Goal: Information Seeking & Learning: Learn about a topic

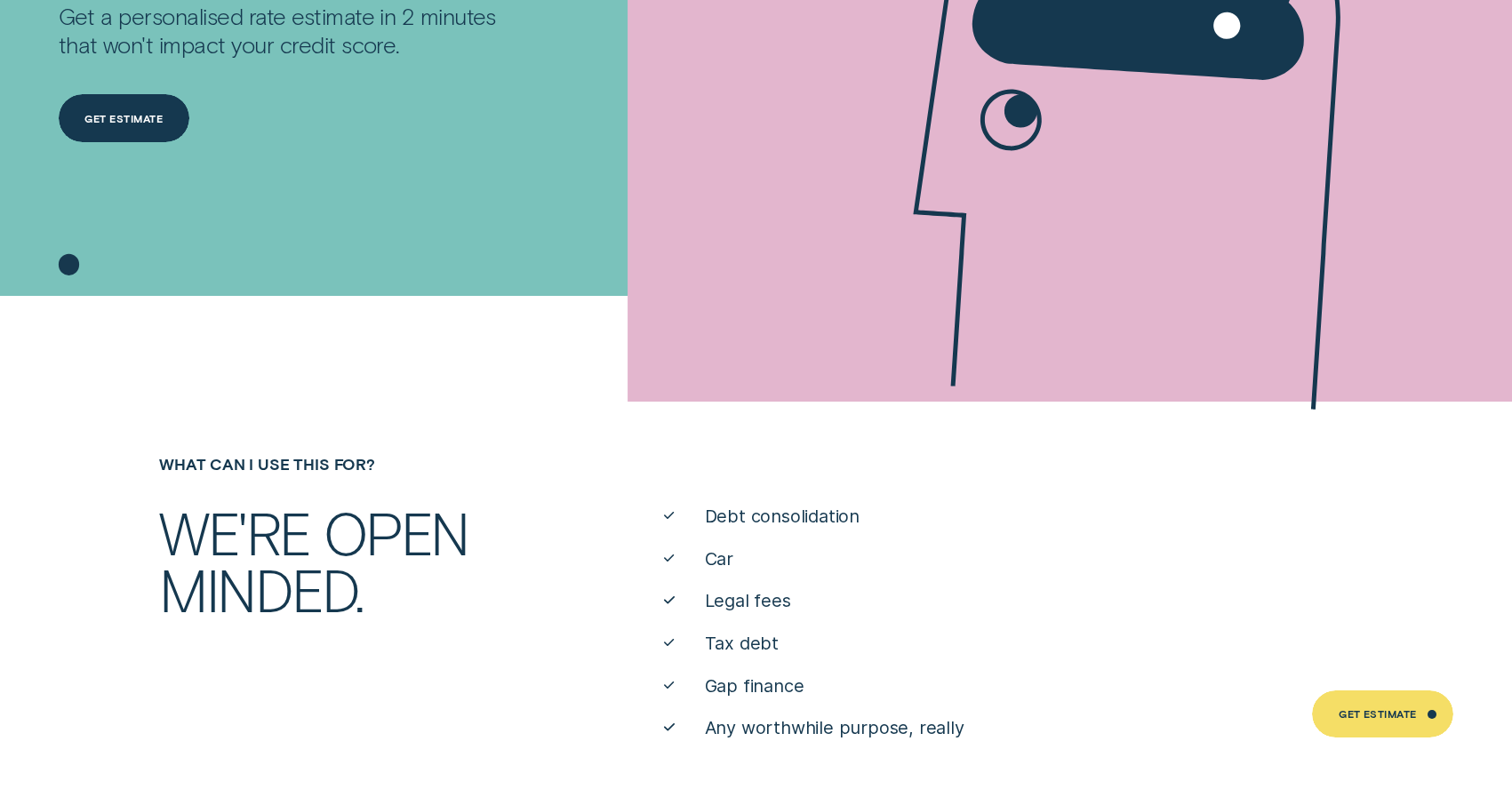
scroll to position [289, 0]
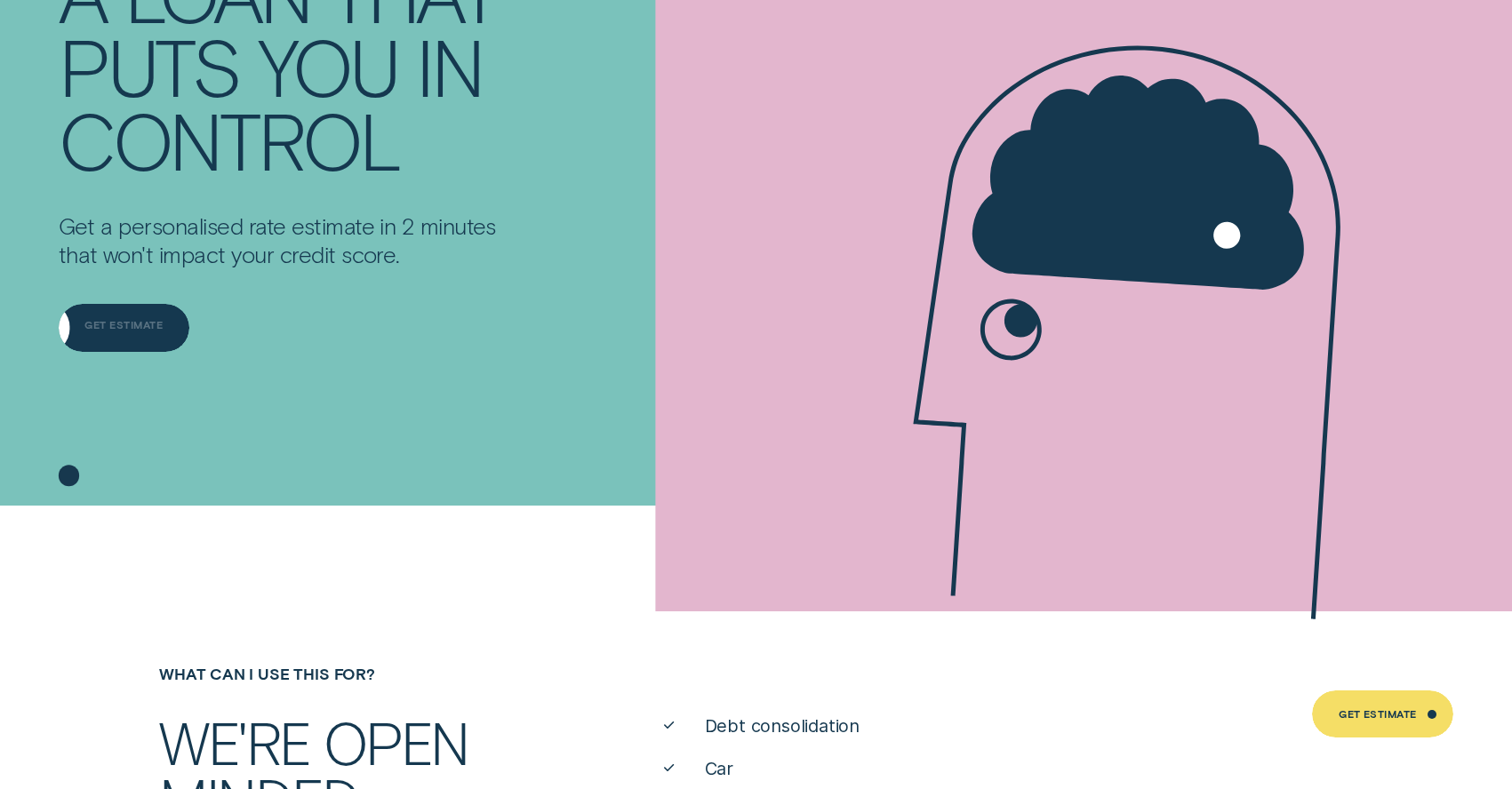
click at [173, 327] on div "Get Estimate" at bounding box center [124, 328] width 131 height 48
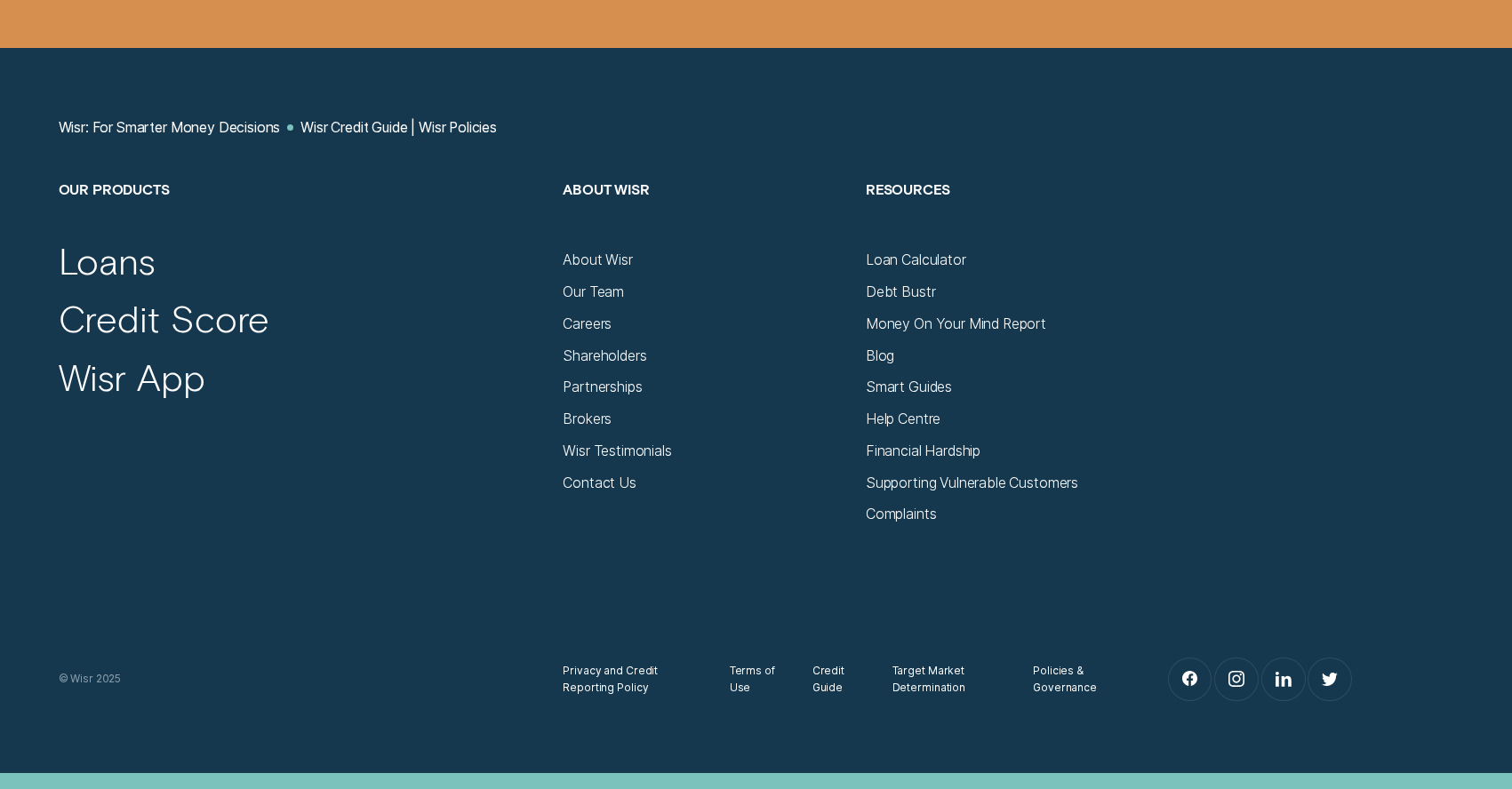
scroll to position [3777, 0]
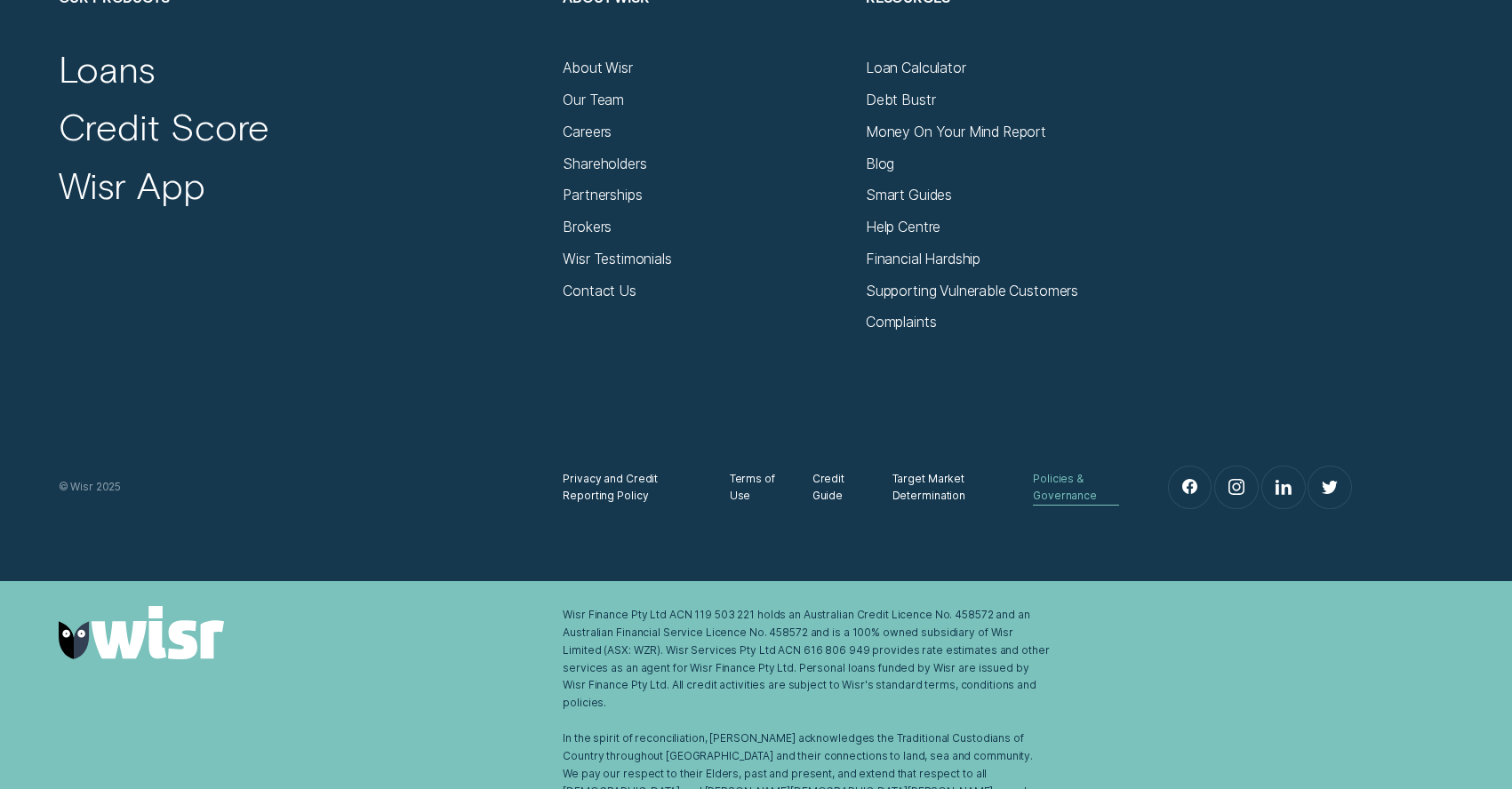
click at [1079, 495] on div "Policies & Governance" at bounding box center [1076, 488] width 87 height 36
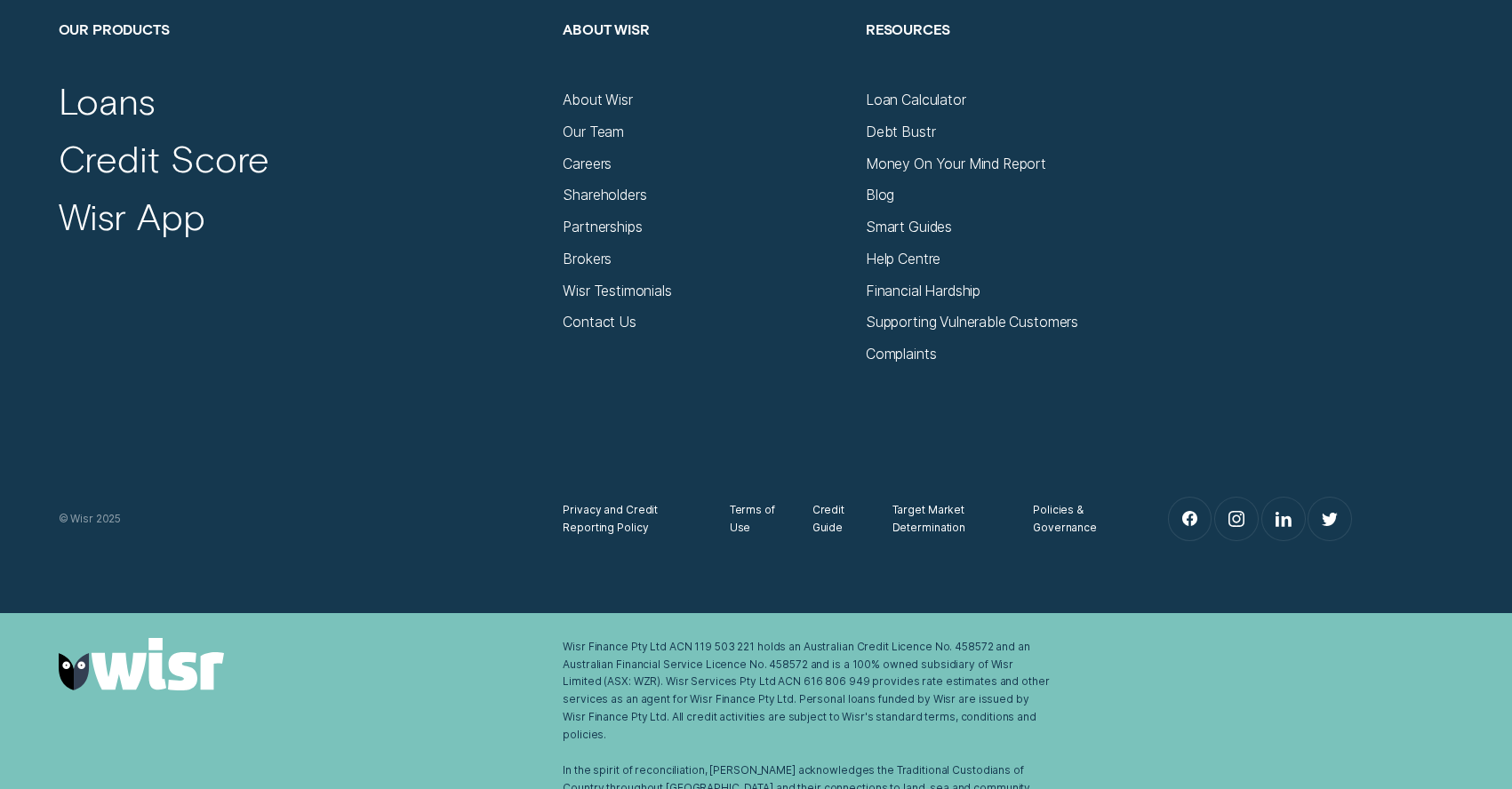
scroll to position [1463, 0]
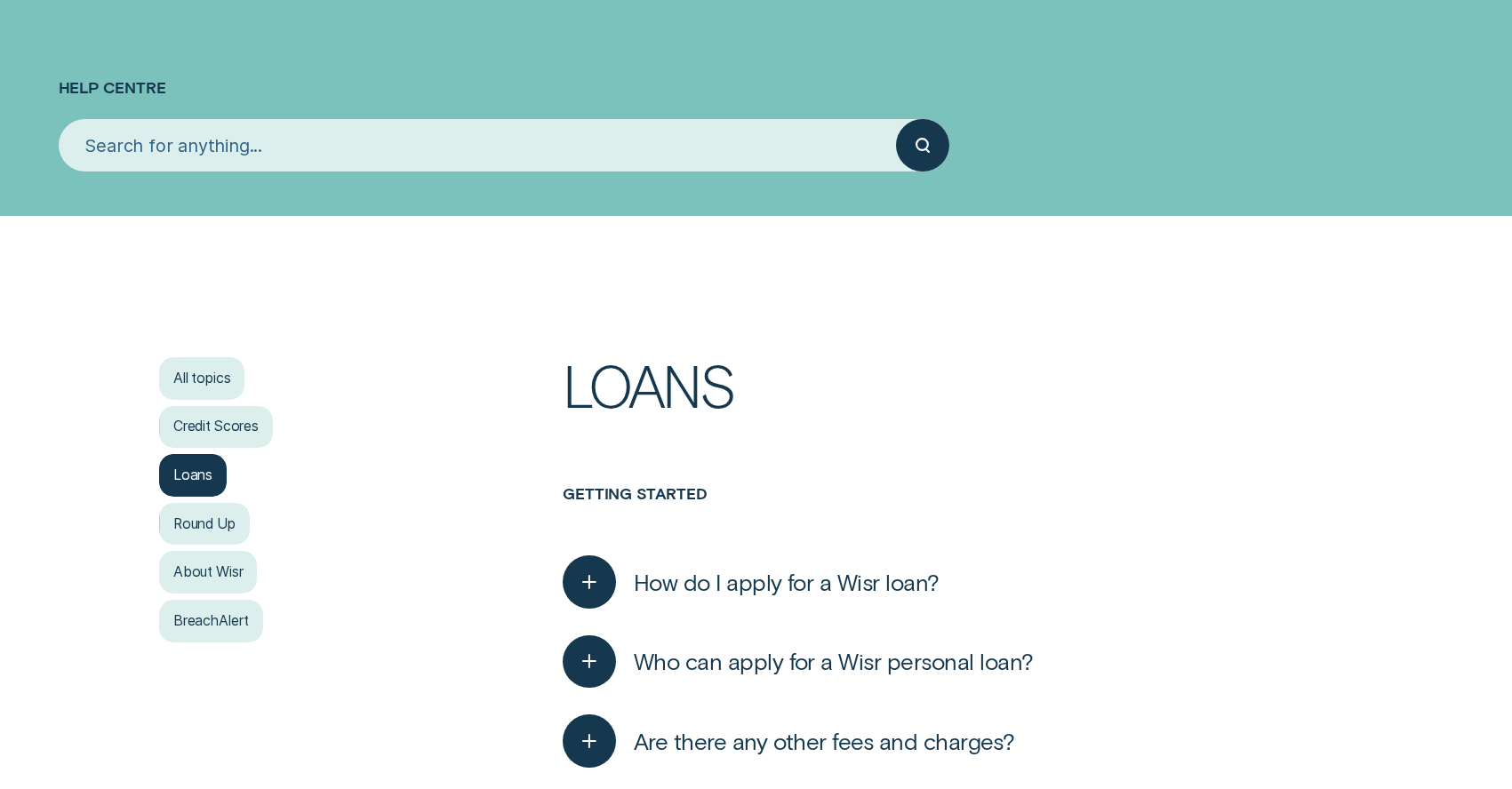
scroll to position [39, 0]
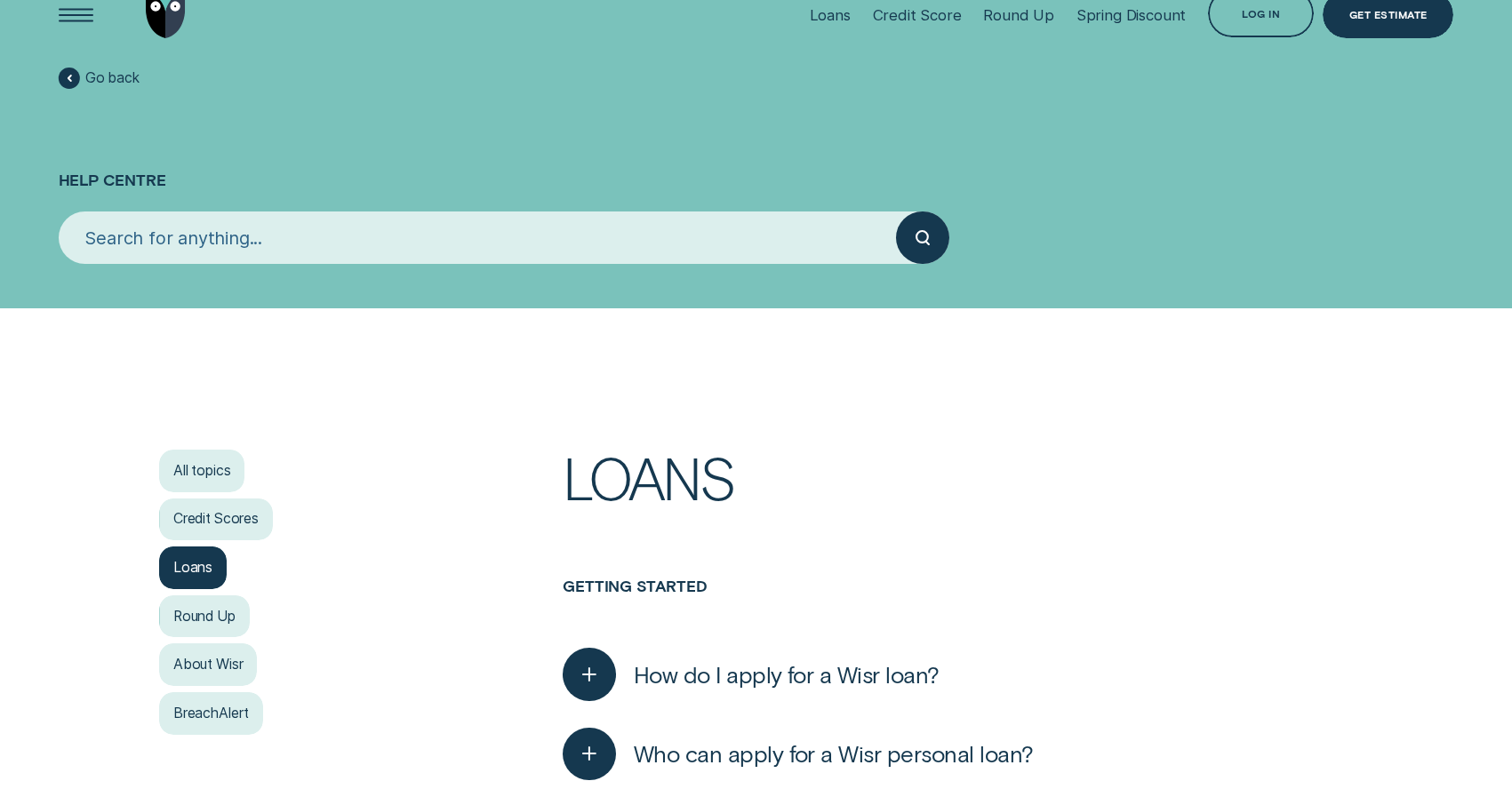
click at [638, 260] on input "search" at bounding box center [478, 238] width 838 height 53
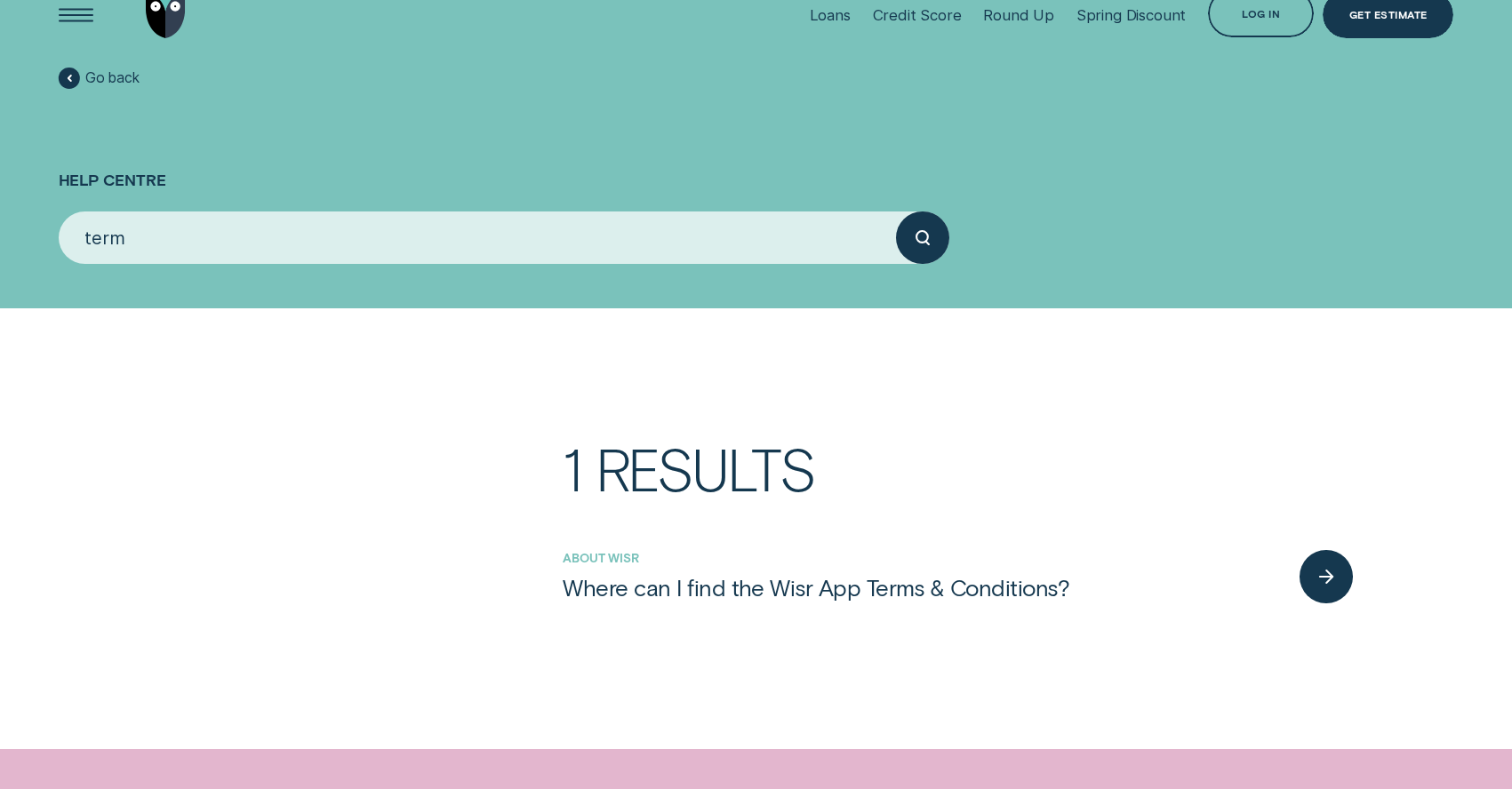
type input "terms"
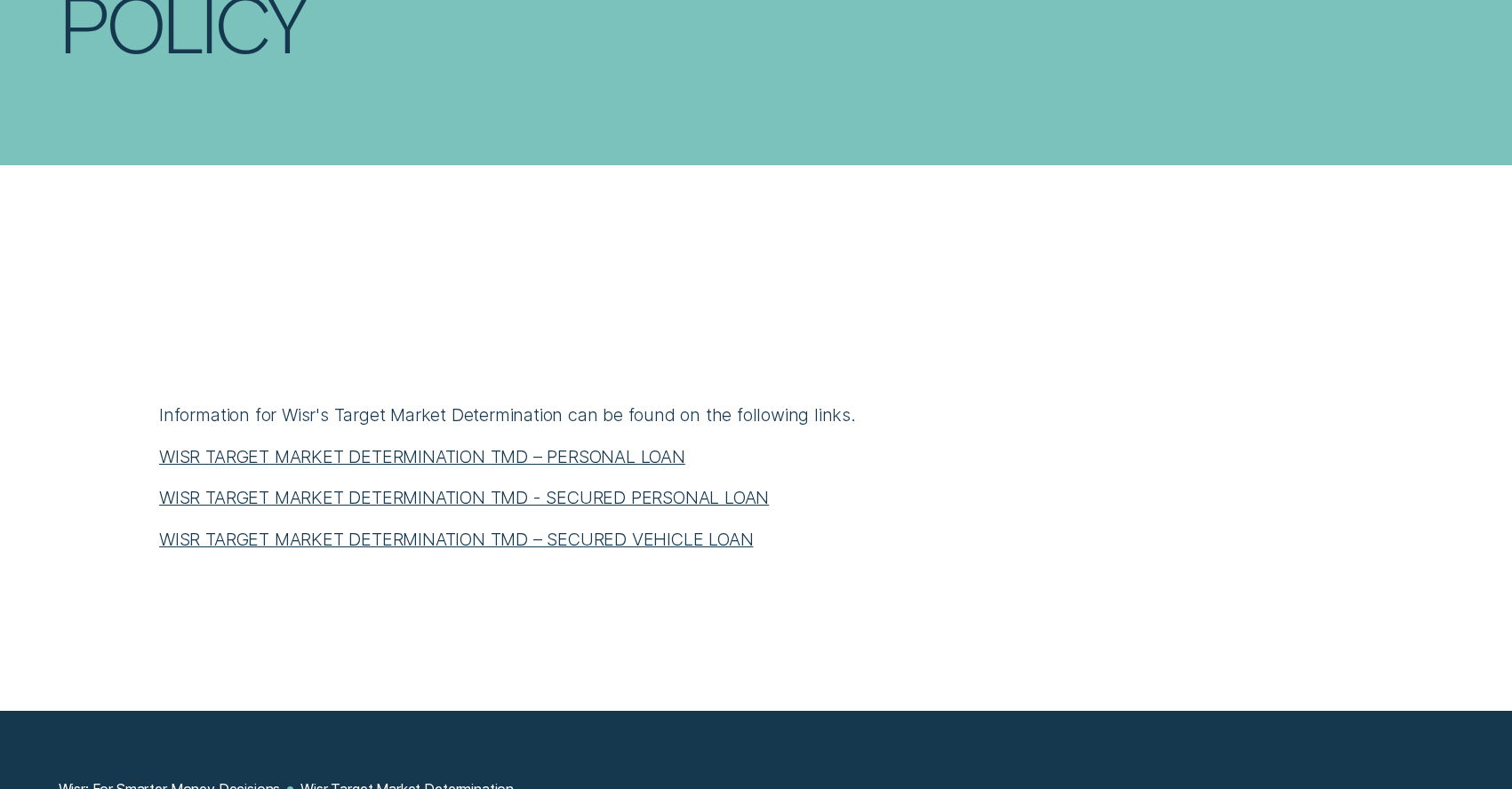
scroll to position [911, 0]
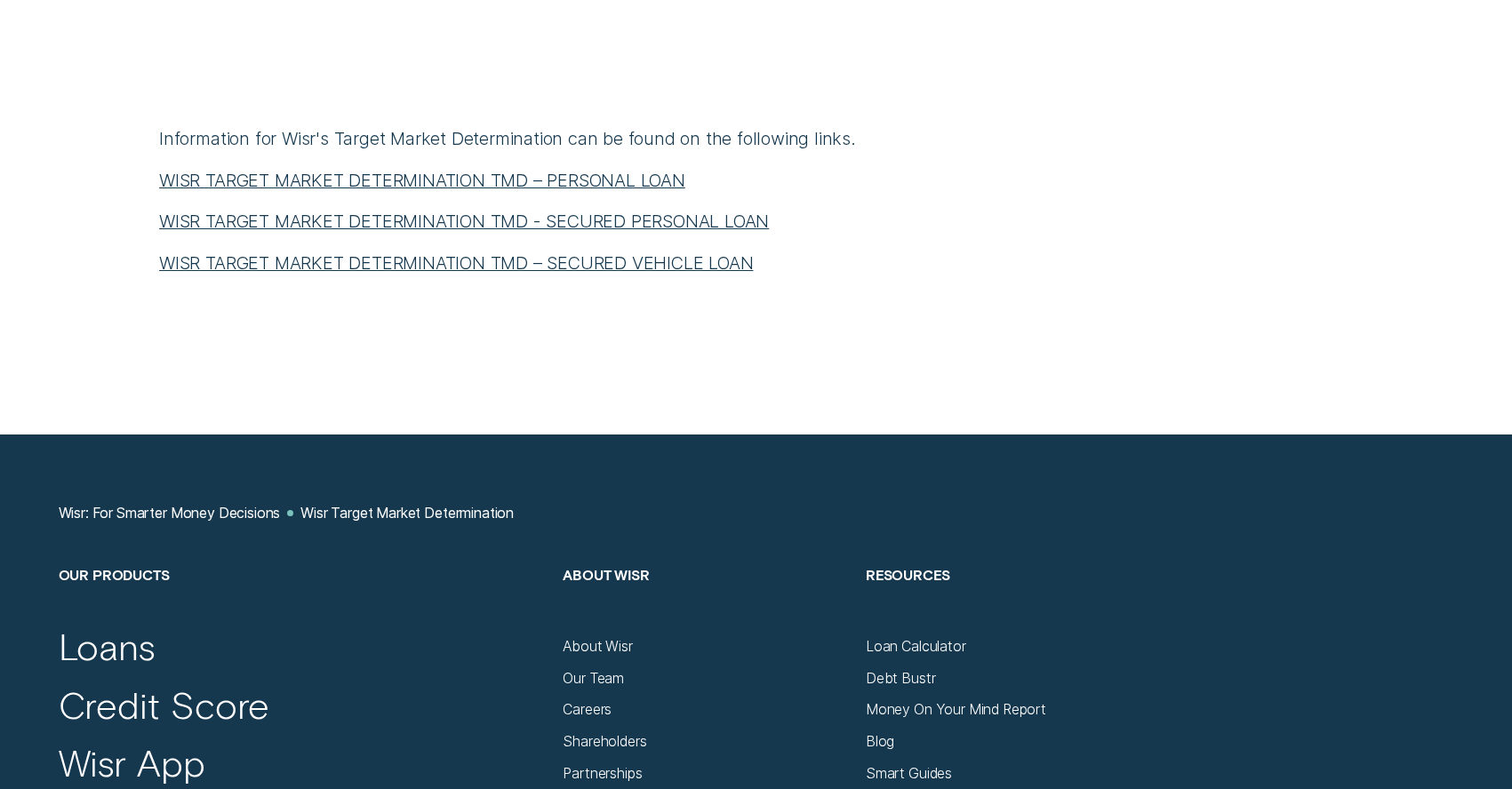
click at [638, 183] on link "WISR TARGET MARKET DETERMINATION TMD – PERSONAL LOAN" at bounding box center [422, 180] width 526 height 21
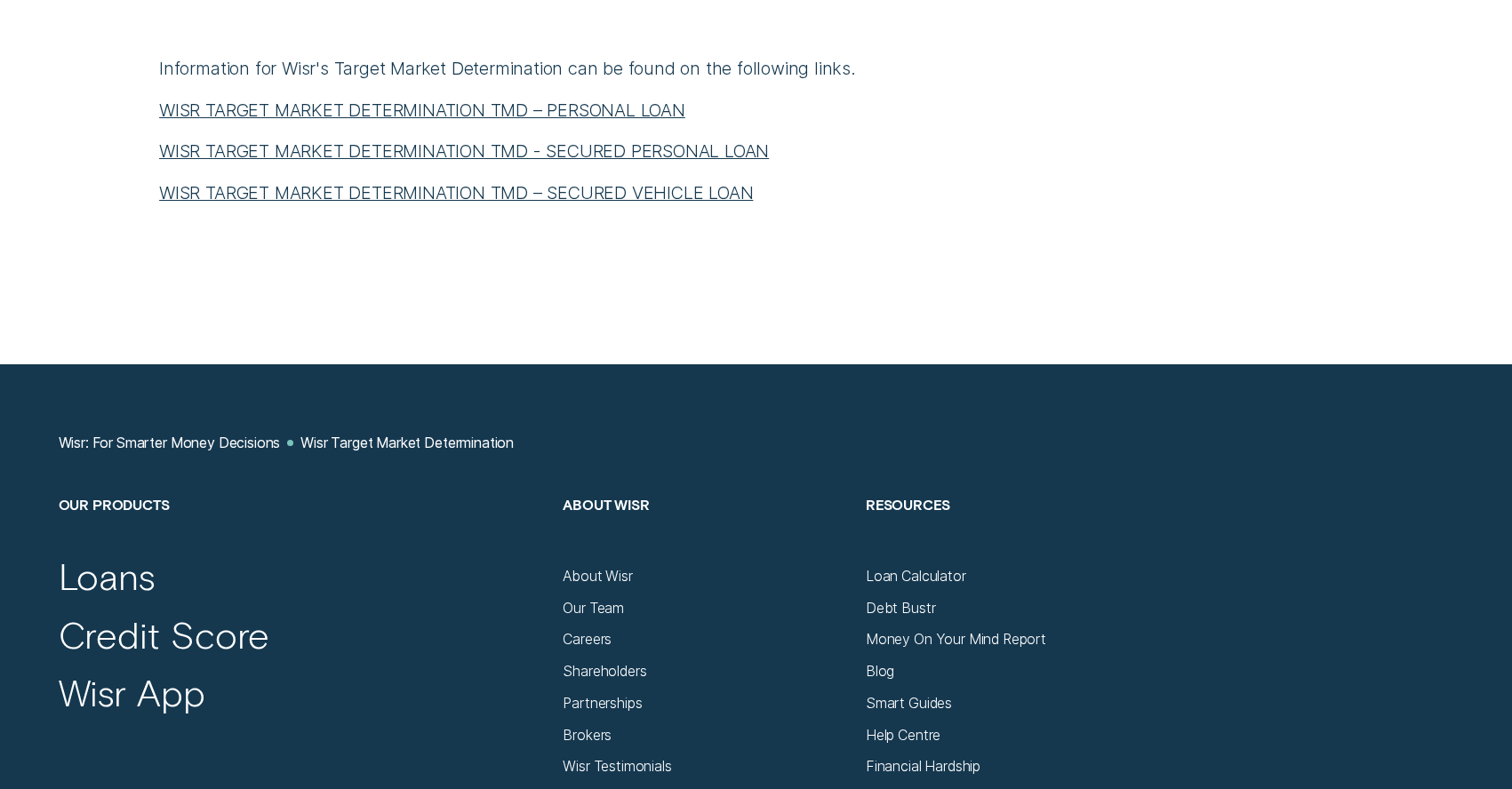
scroll to position [1129, 0]
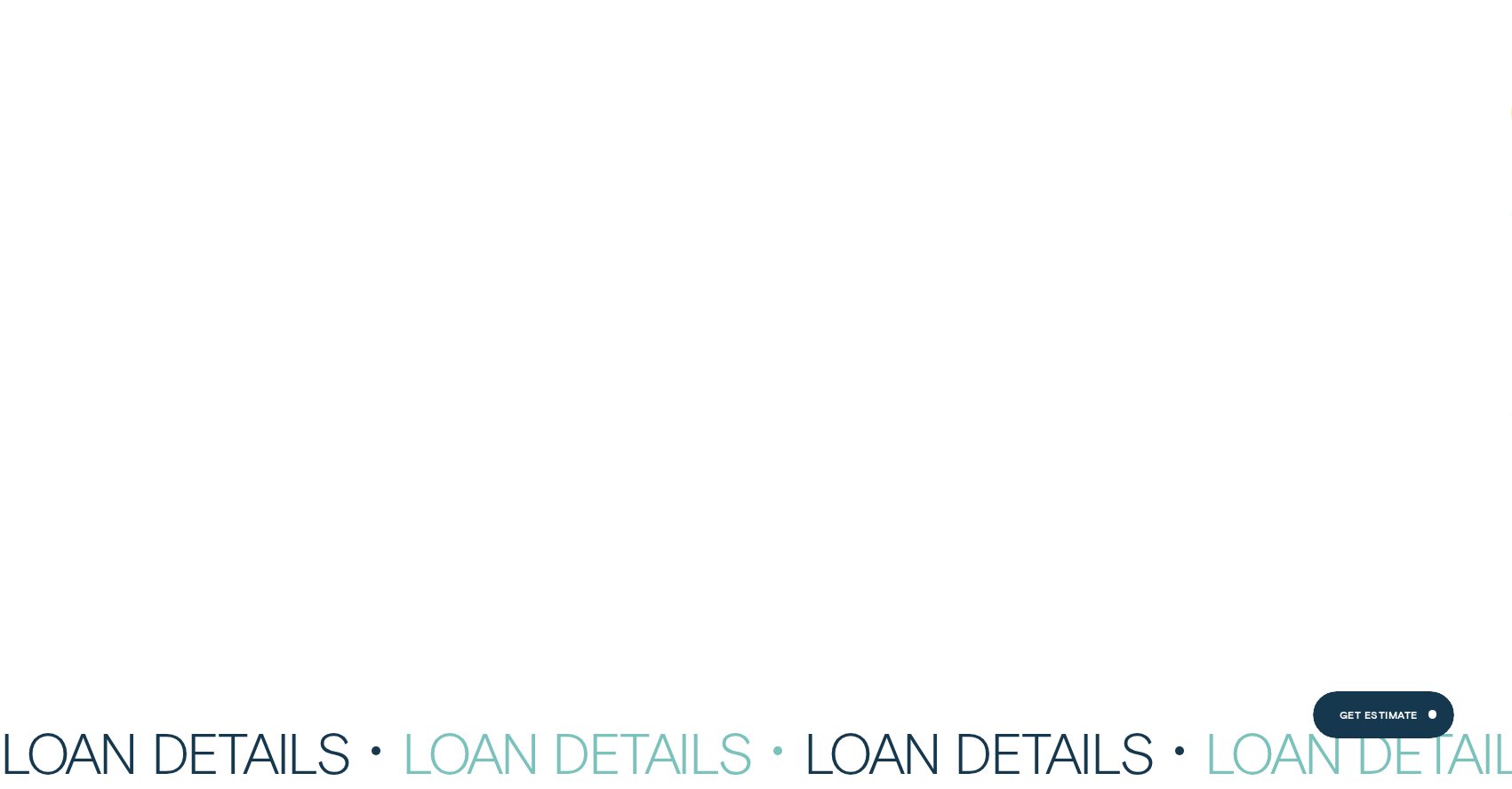
scroll to position [5513, 0]
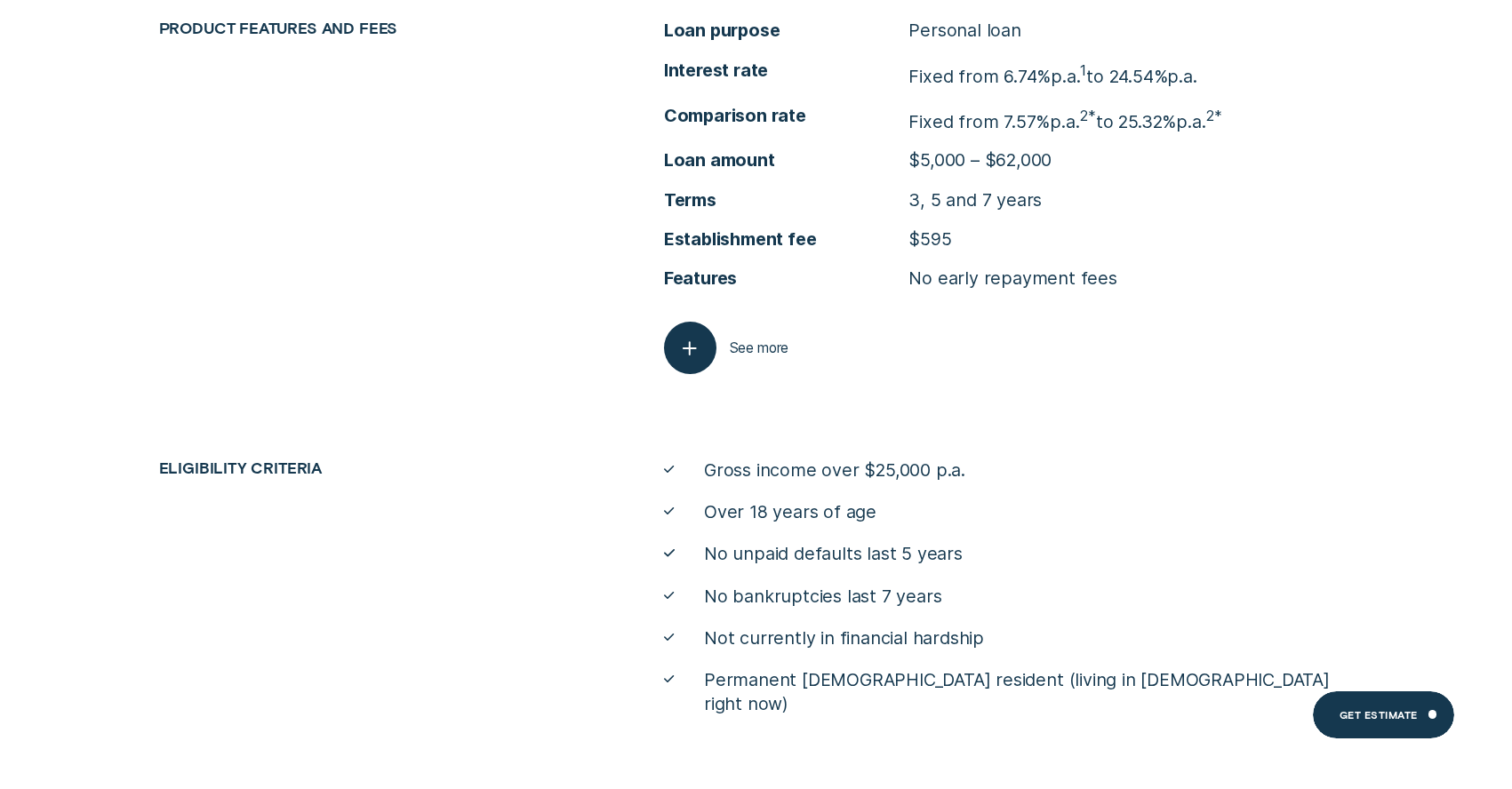
click at [705, 375] on div "button" at bounding box center [689, 348] width 52 height 52
click at [687, 349] on line "button" at bounding box center [690, 349] width 13 height 0
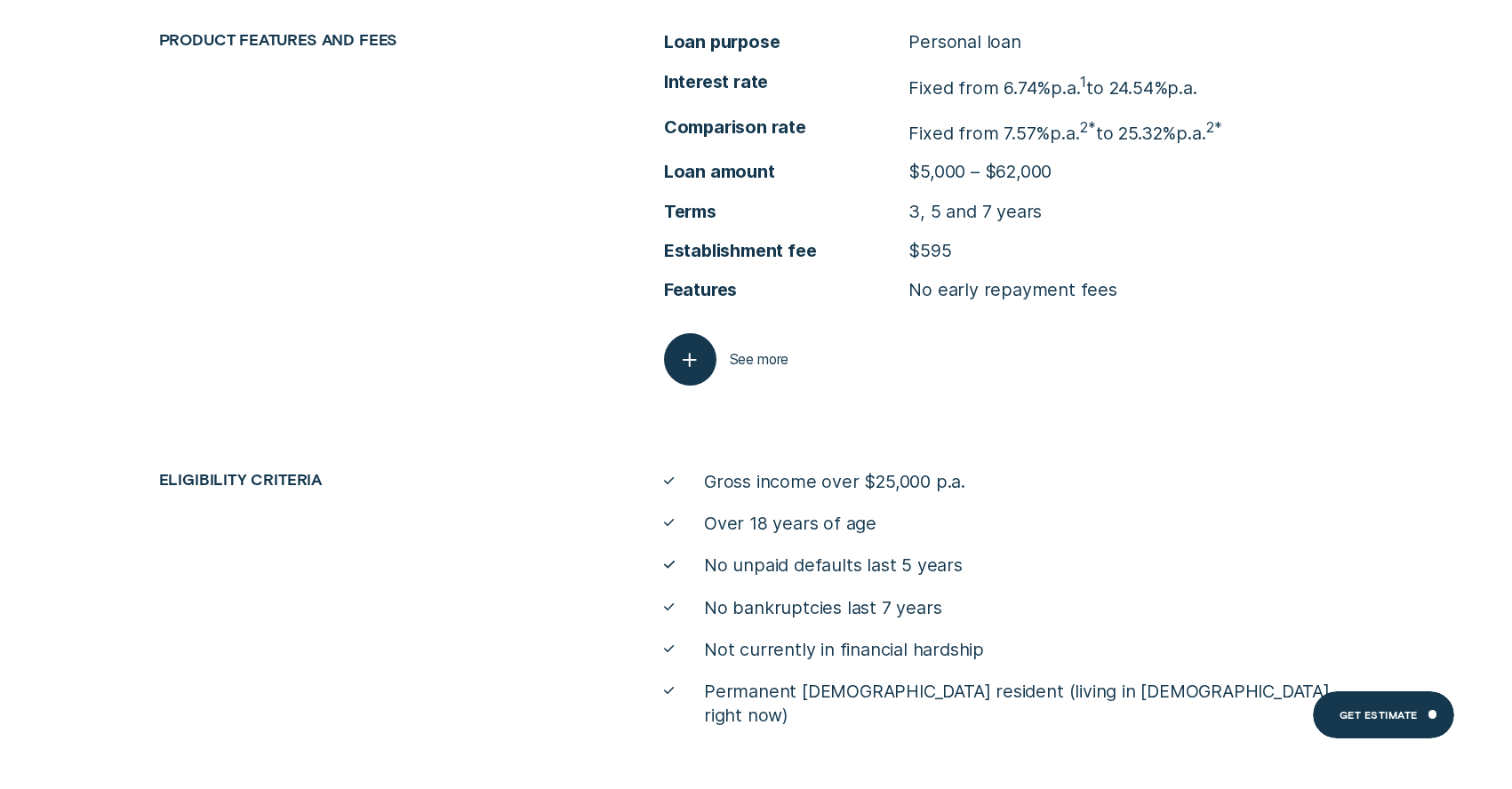
scroll to position [5483, 0]
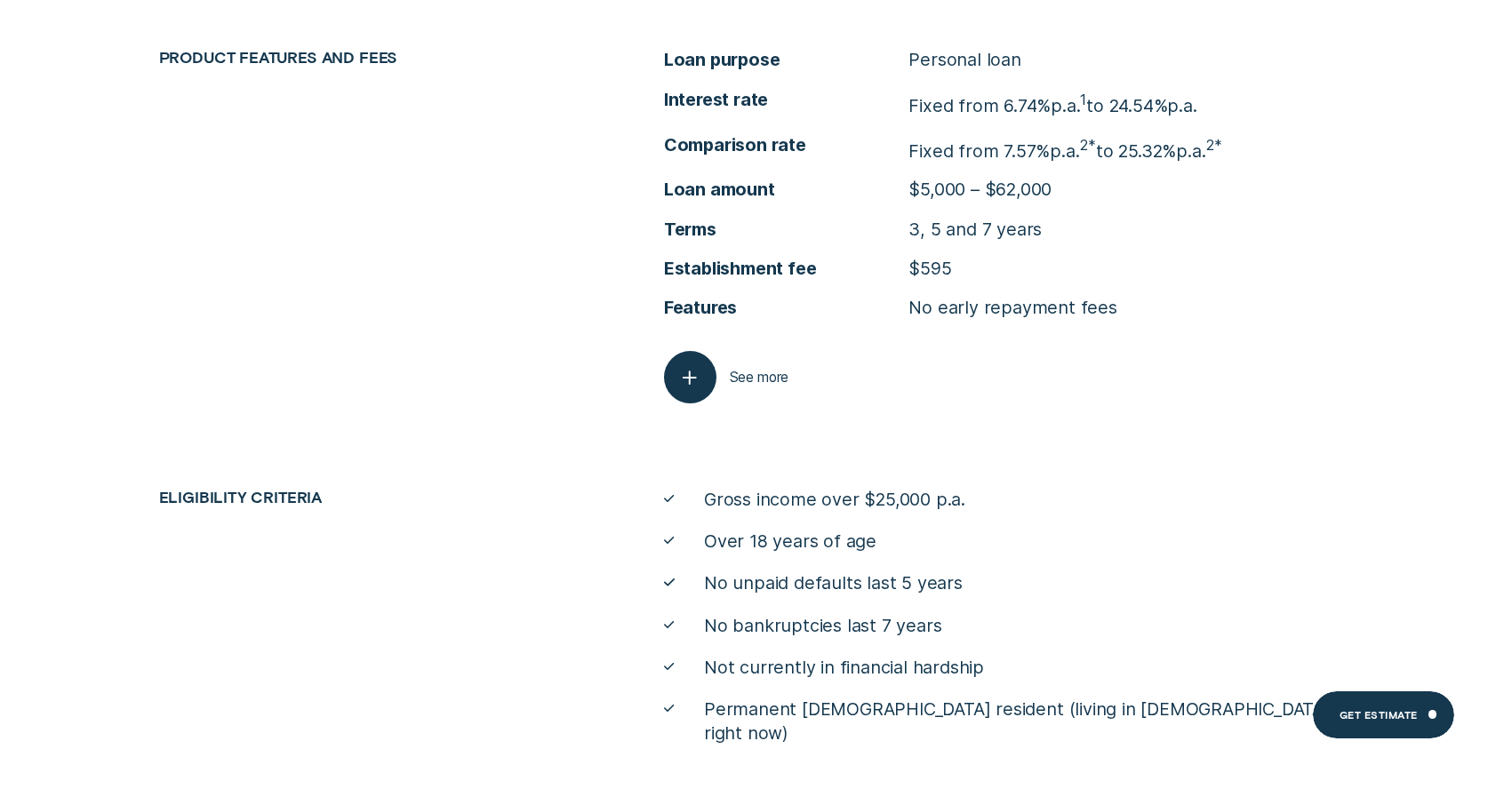
click at [722, 403] on button "See more" at bounding box center [726, 377] width 125 height 52
click at [708, 403] on div "button" at bounding box center [689, 377] width 52 height 52
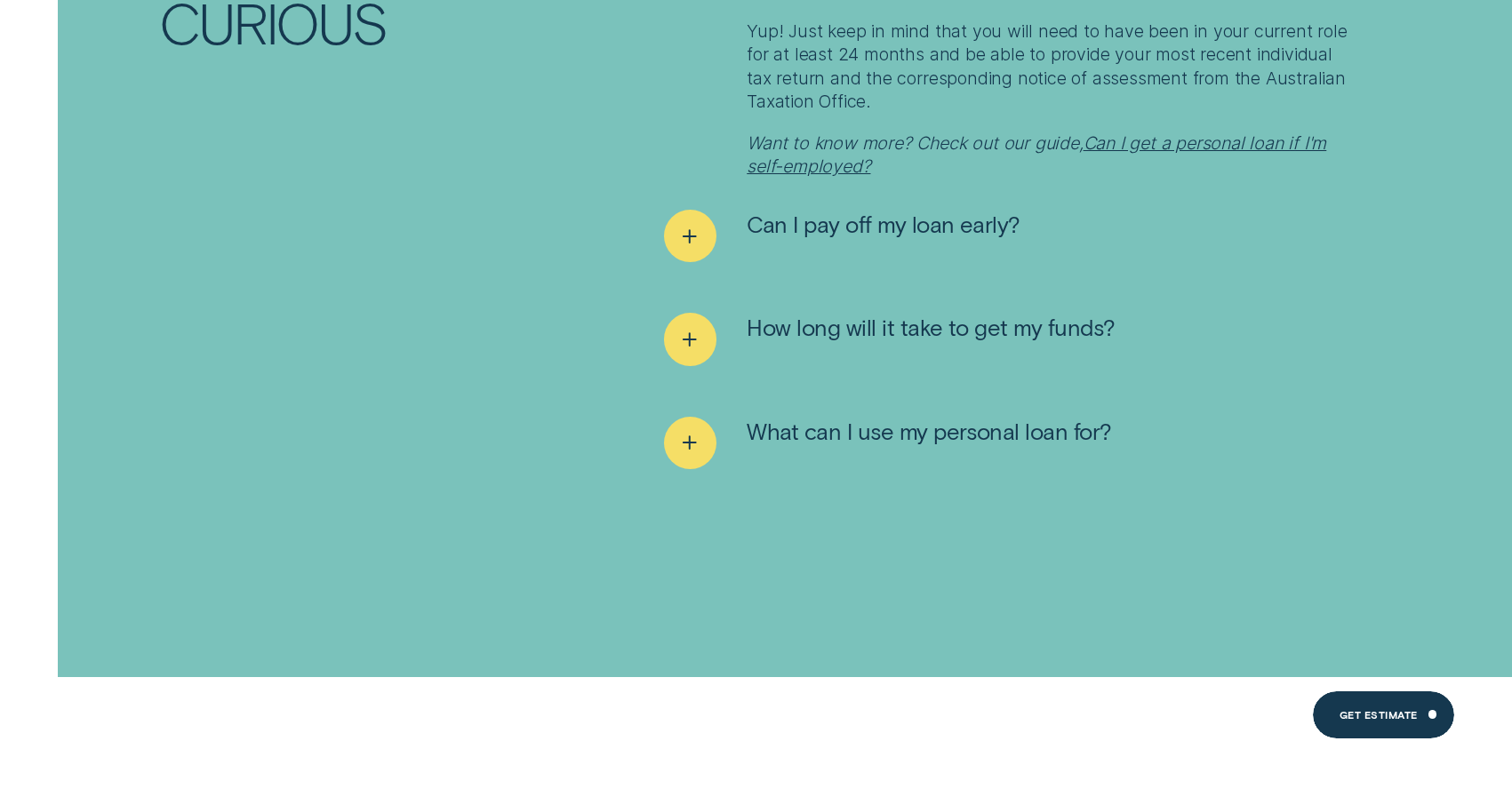
scroll to position [7775, 0]
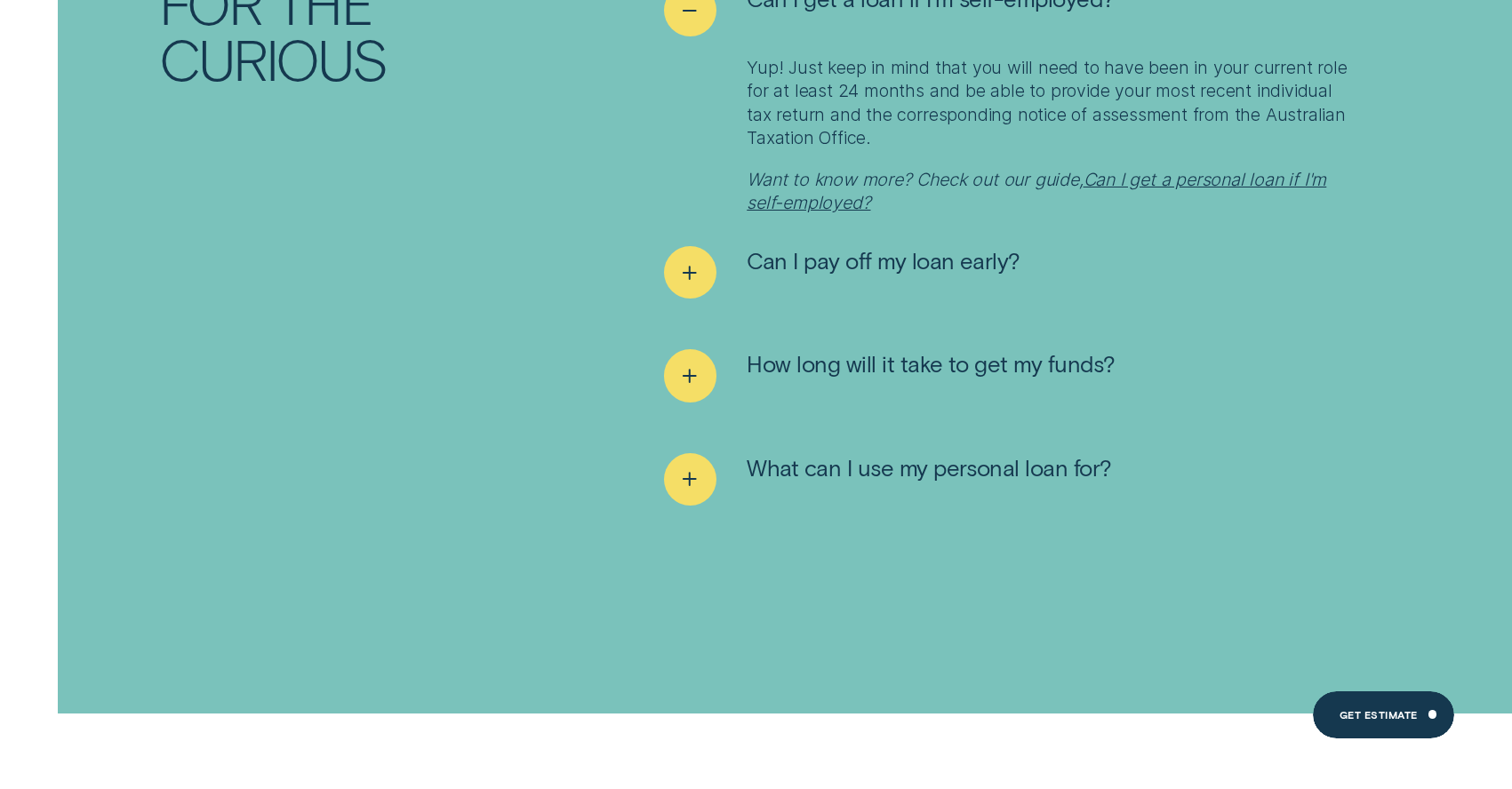
click at [782, 274] on span "Can I pay off my loan early?" at bounding box center [883, 260] width 273 height 29
click at [685, 298] on div "See more" at bounding box center [689, 272] width 52 height 52
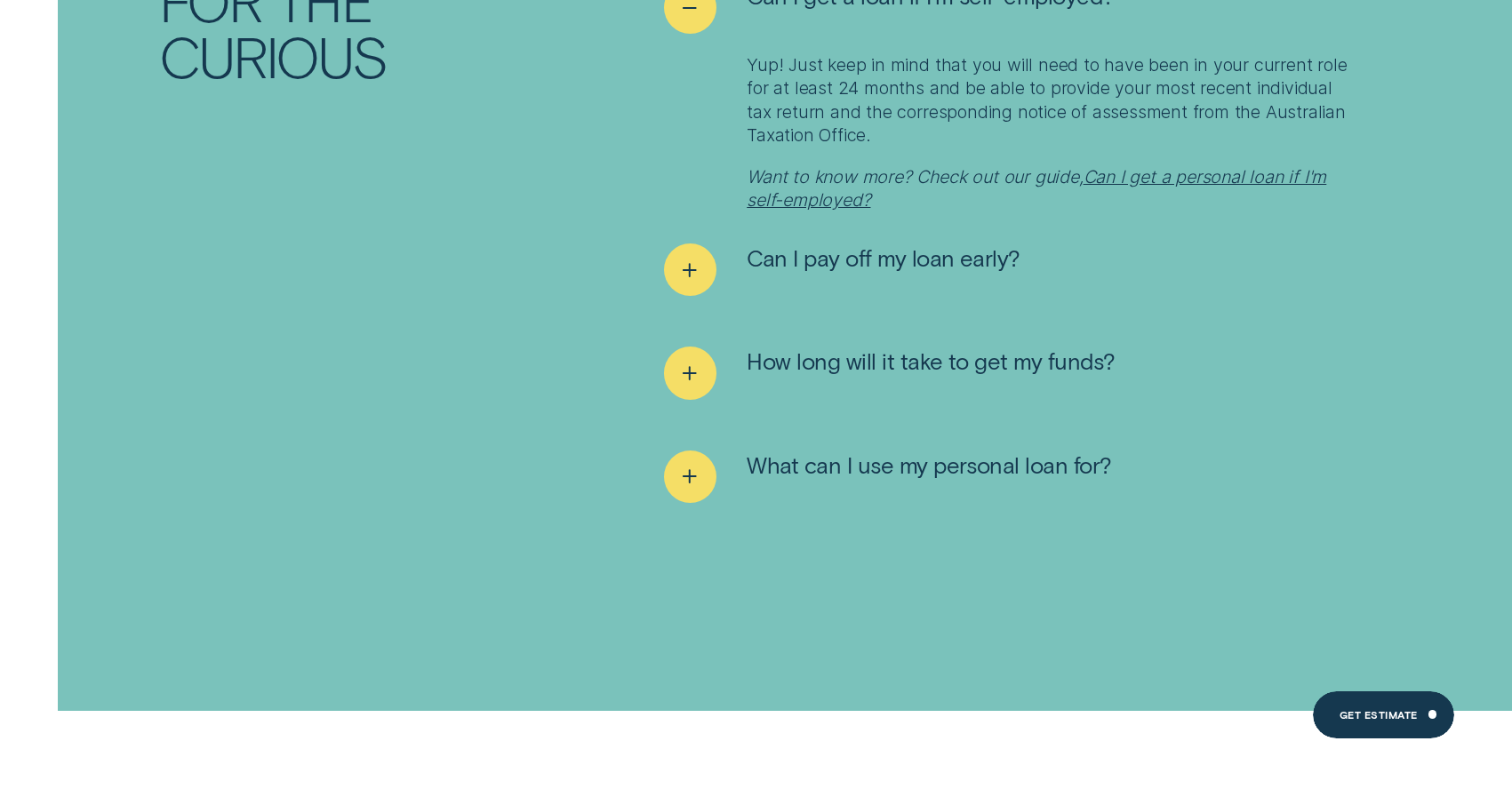
scroll to position [7779, 0]
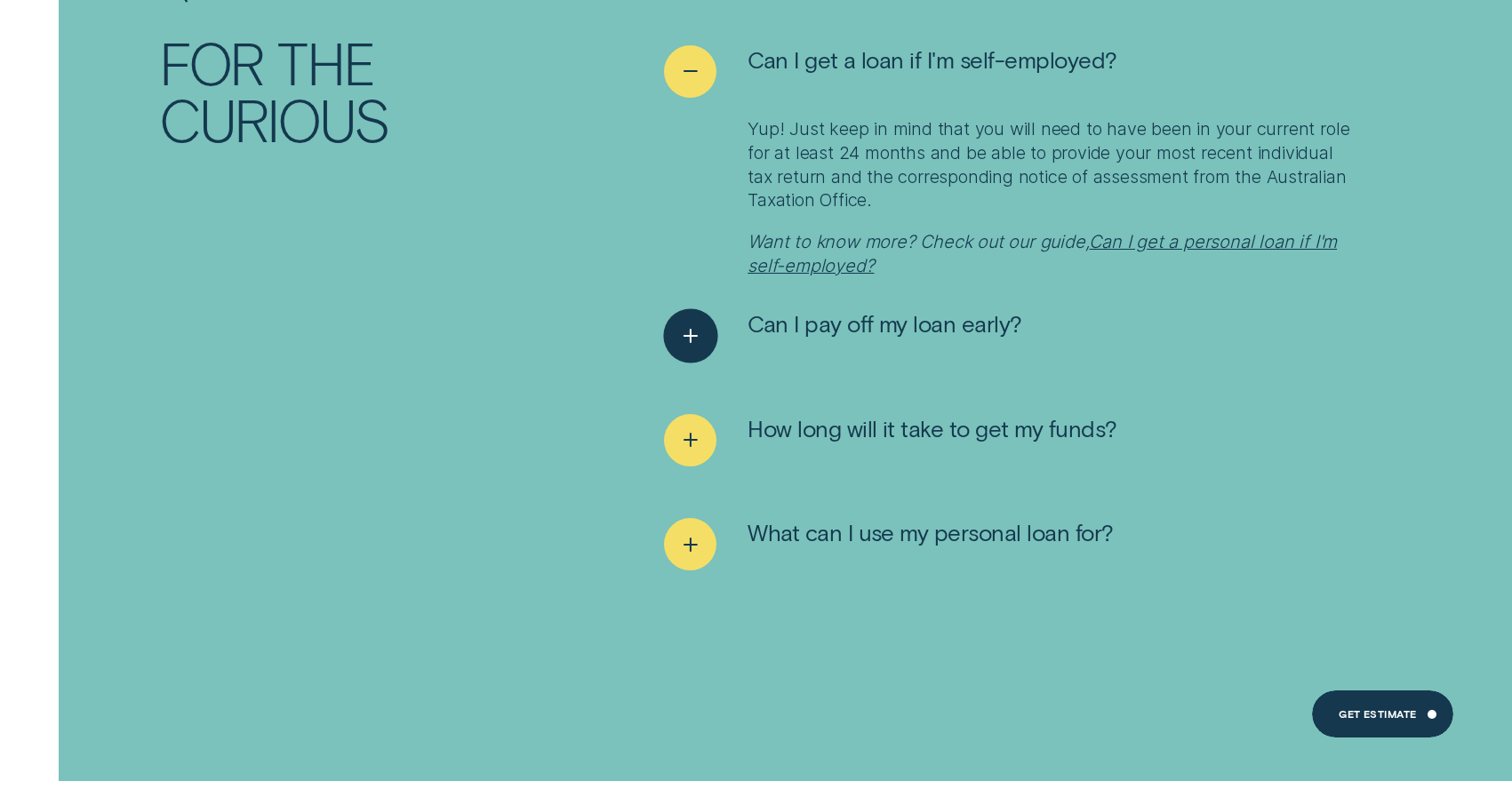
click at [709, 309] on div "See more" at bounding box center [689, 336] width 54 height 54
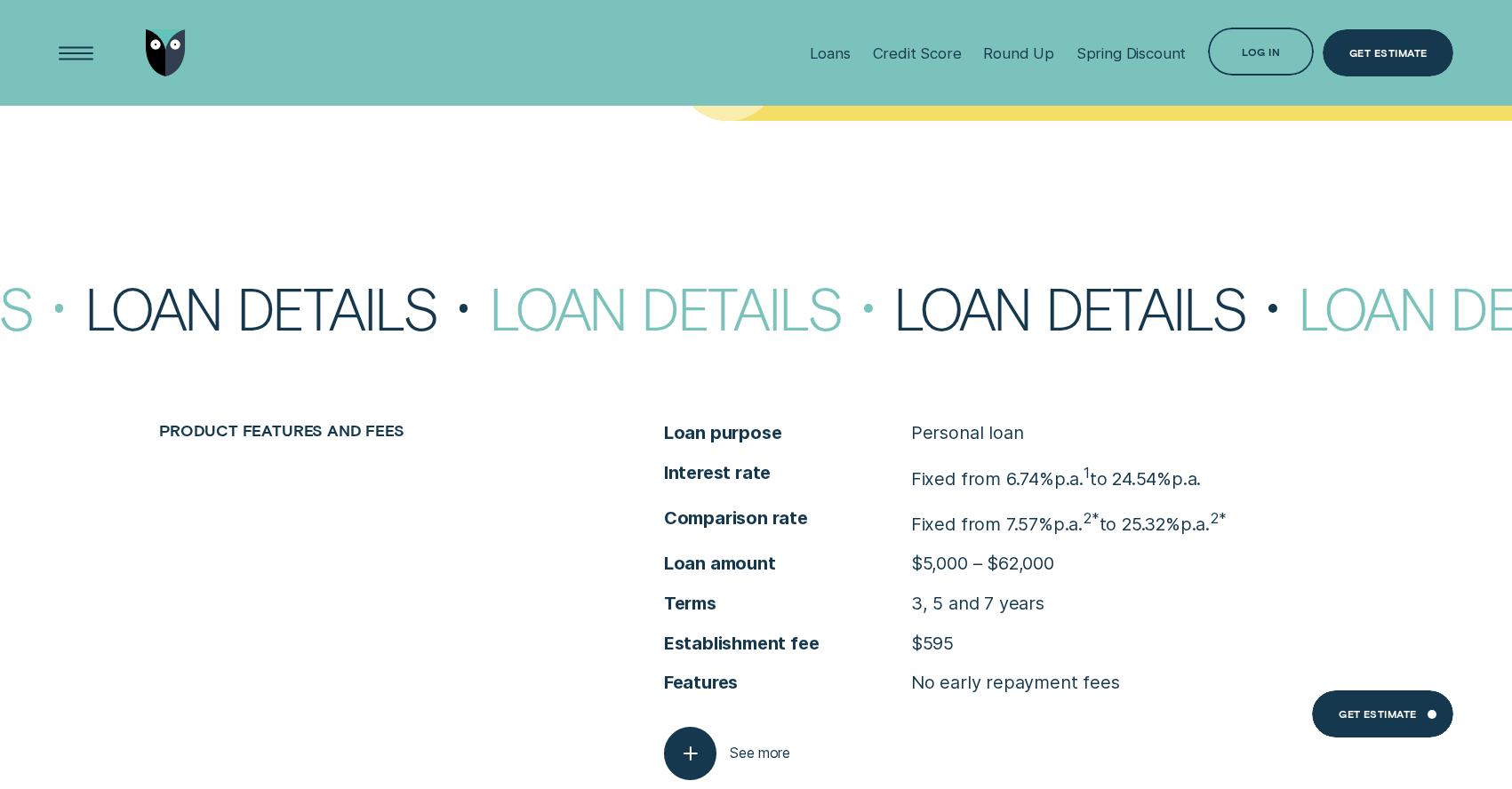
scroll to position [6087, 0]
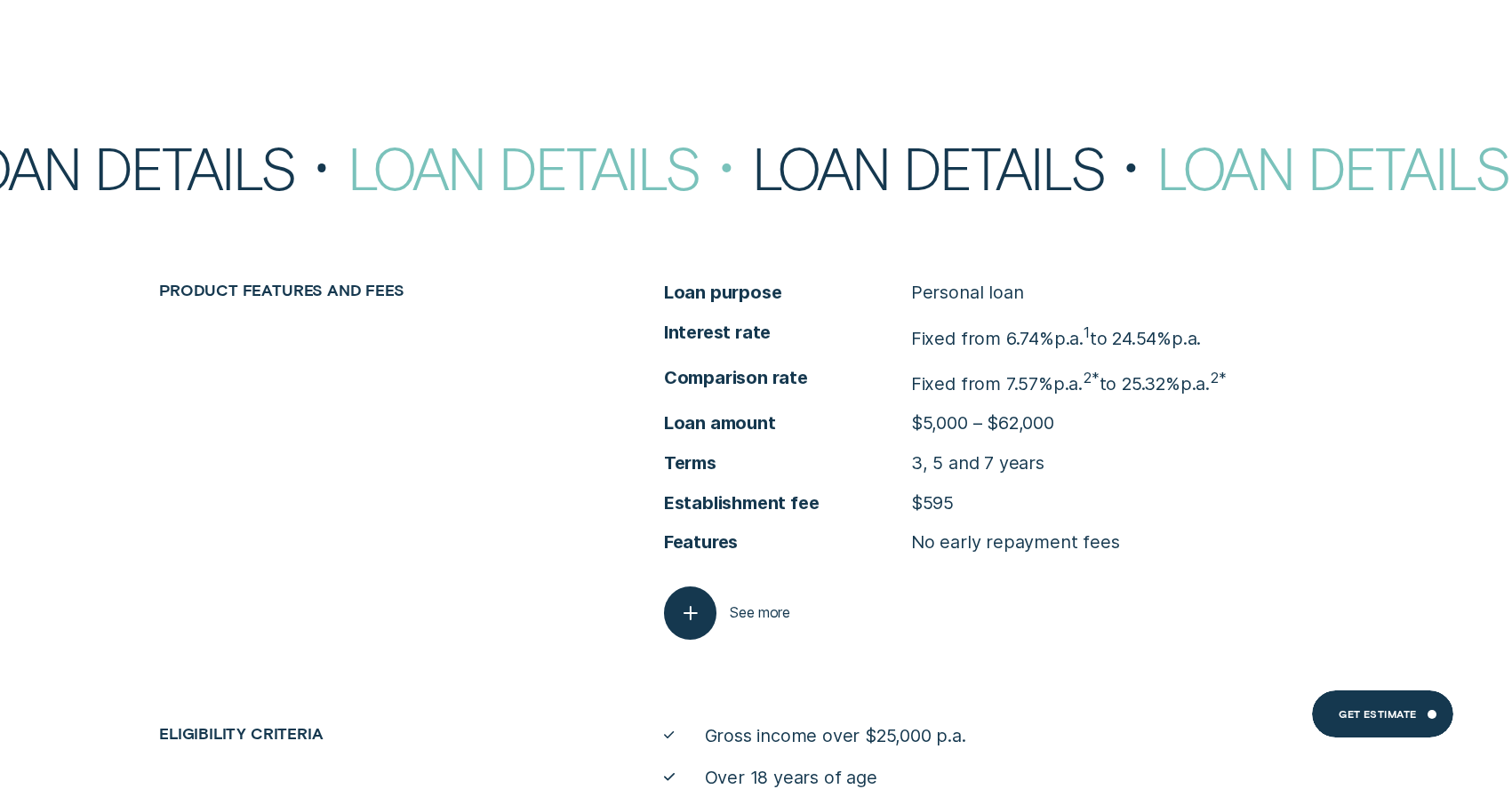
click at [733, 605] on span "See more" at bounding box center [760, 613] width 61 height 17
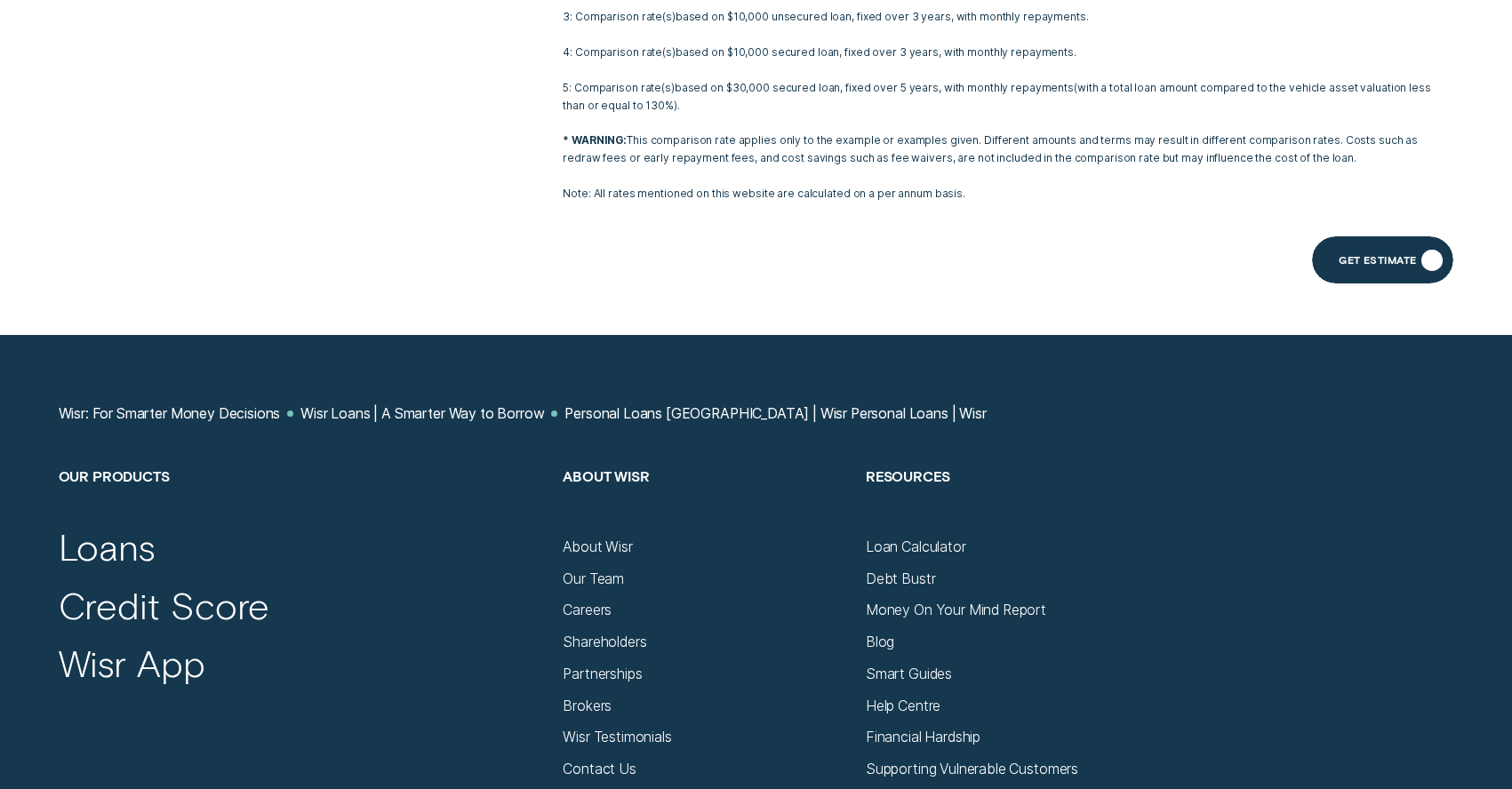
scroll to position [12200, 0]
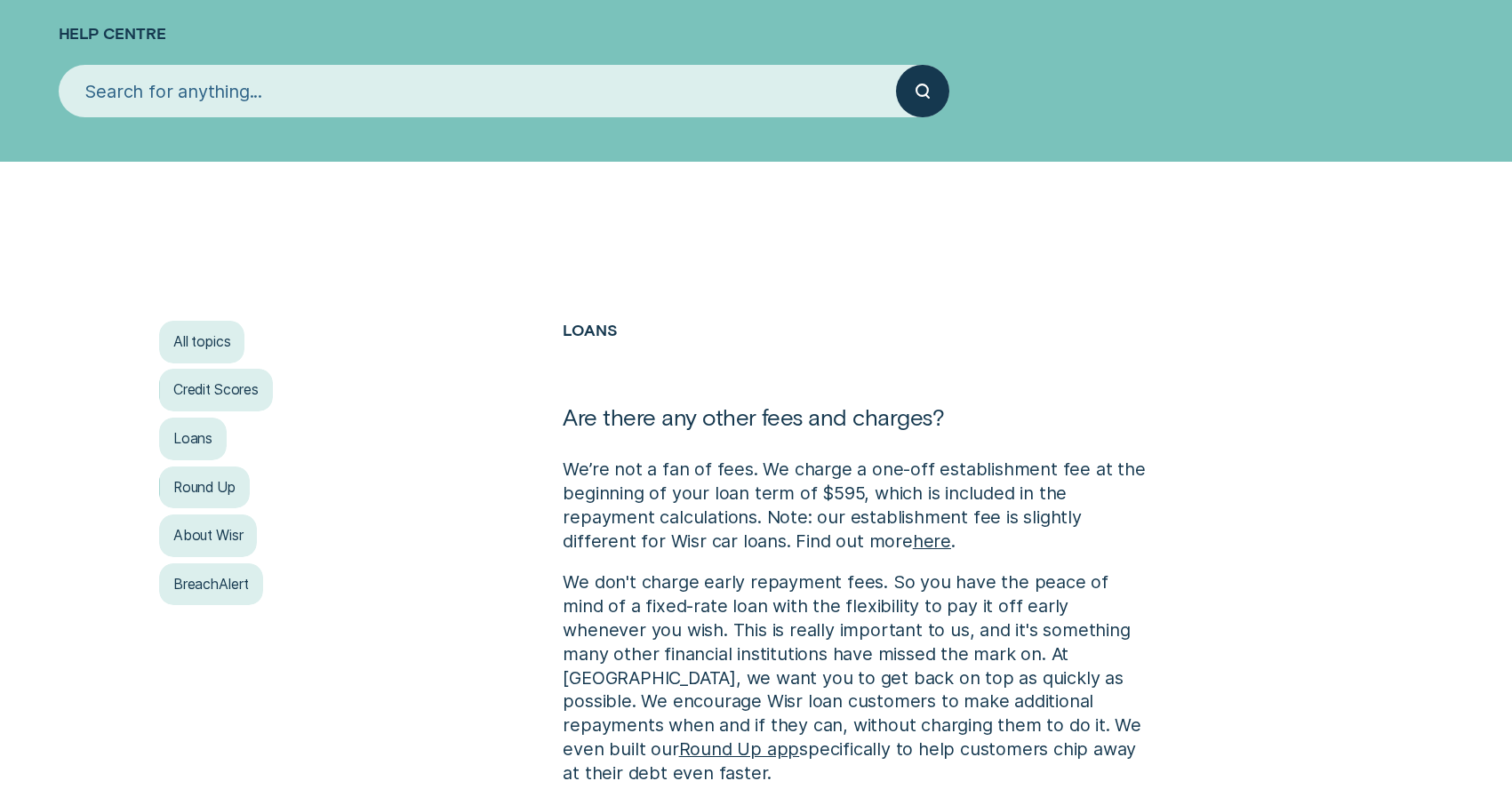
scroll to position [181, 0]
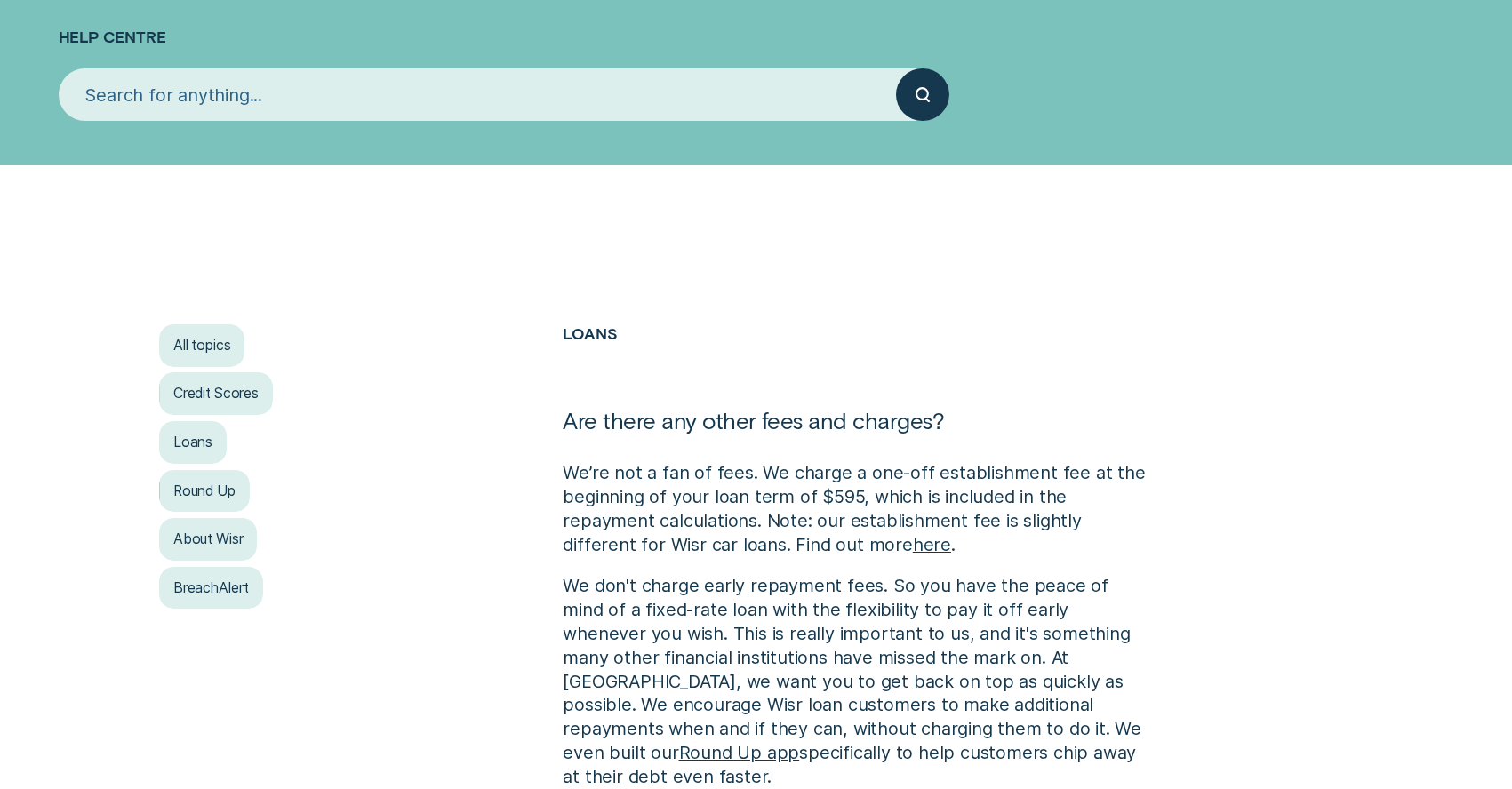
click at [345, 104] on input "search" at bounding box center [478, 95] width 838 height 53
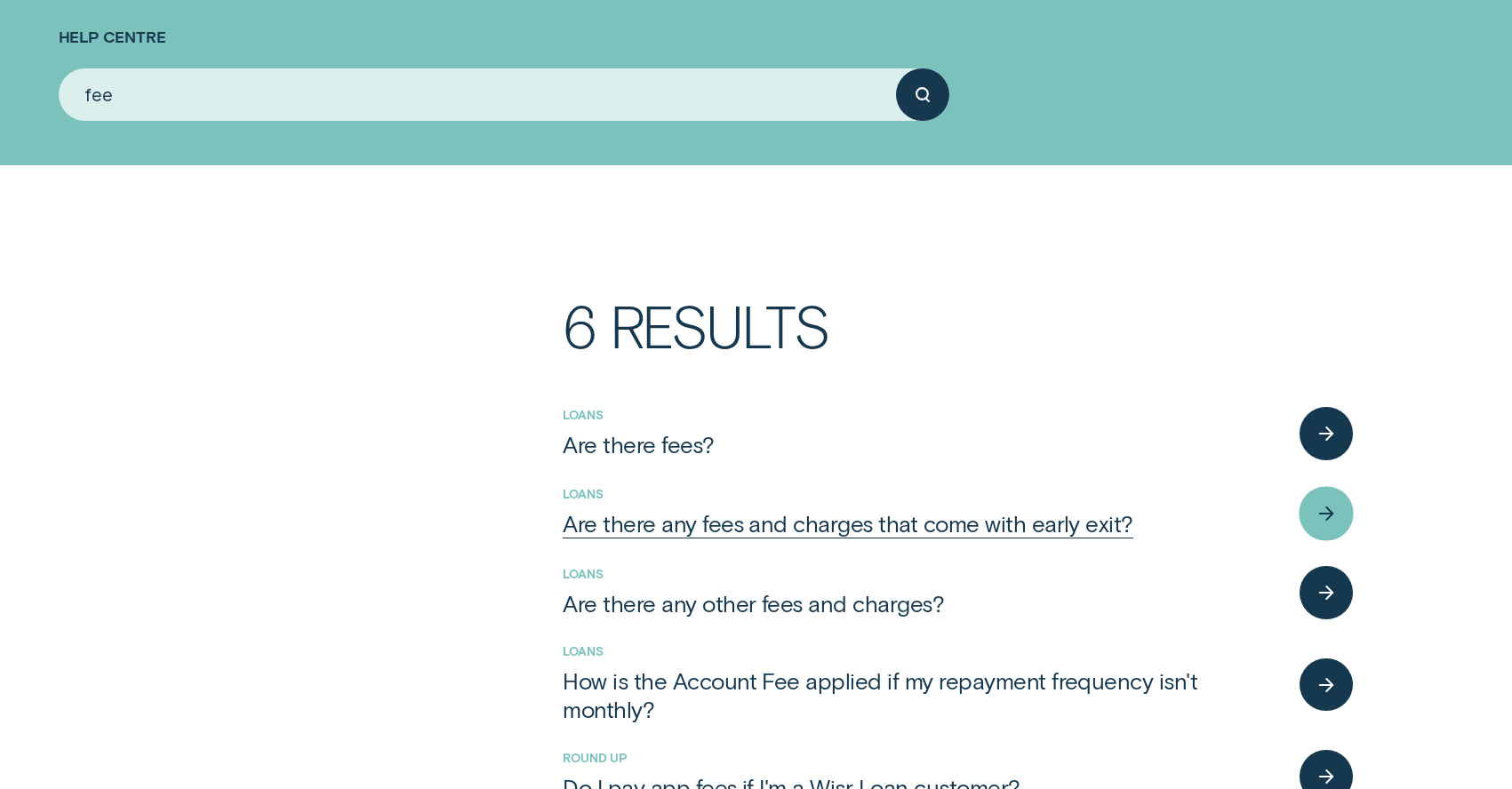
type input "fee"
click at [804, 522] on div "Are there any fees and charges that come with early exit?" at bounding box center [848, 523] width 571 height 29
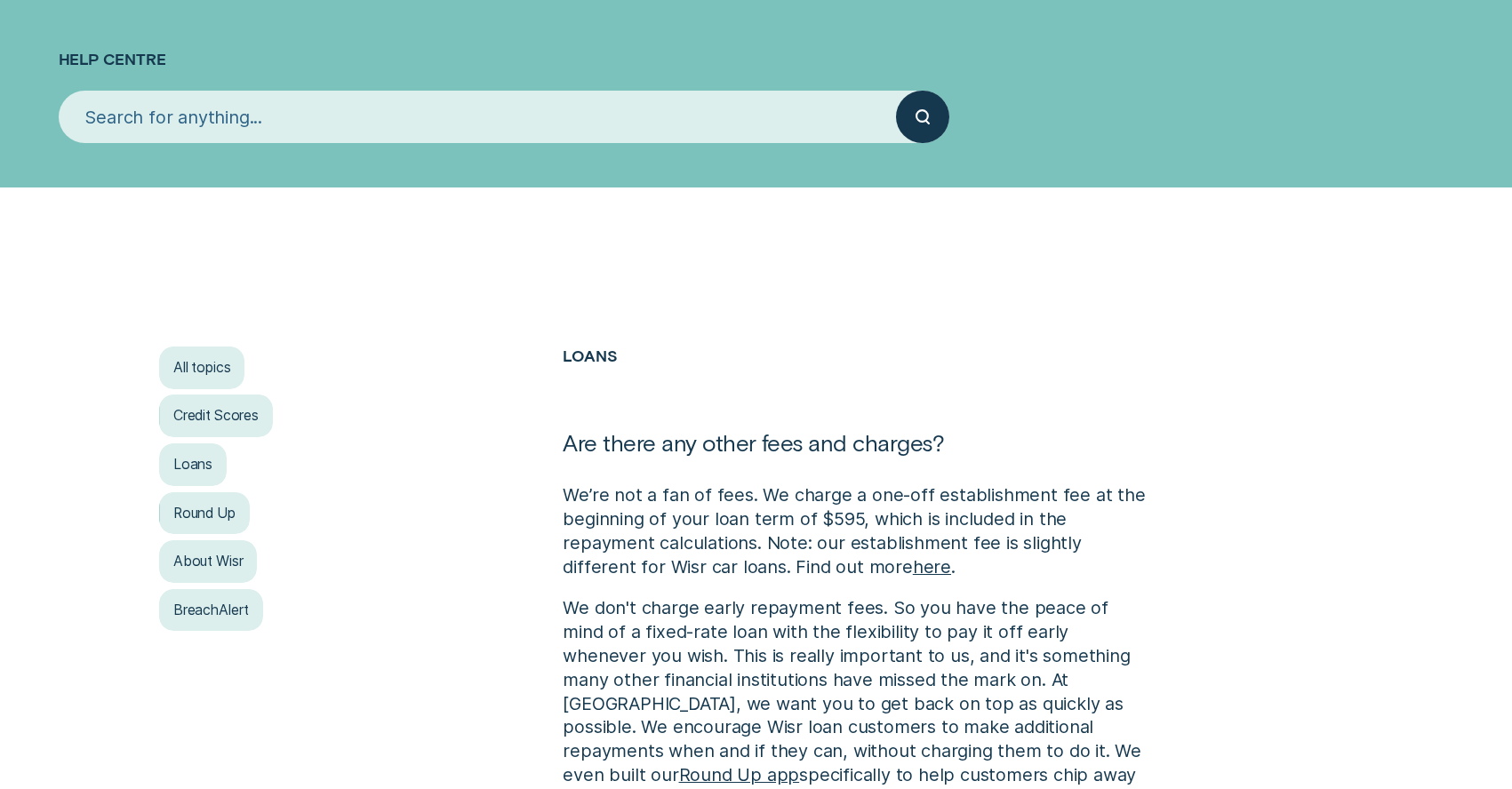
scroll to position [41, 0]
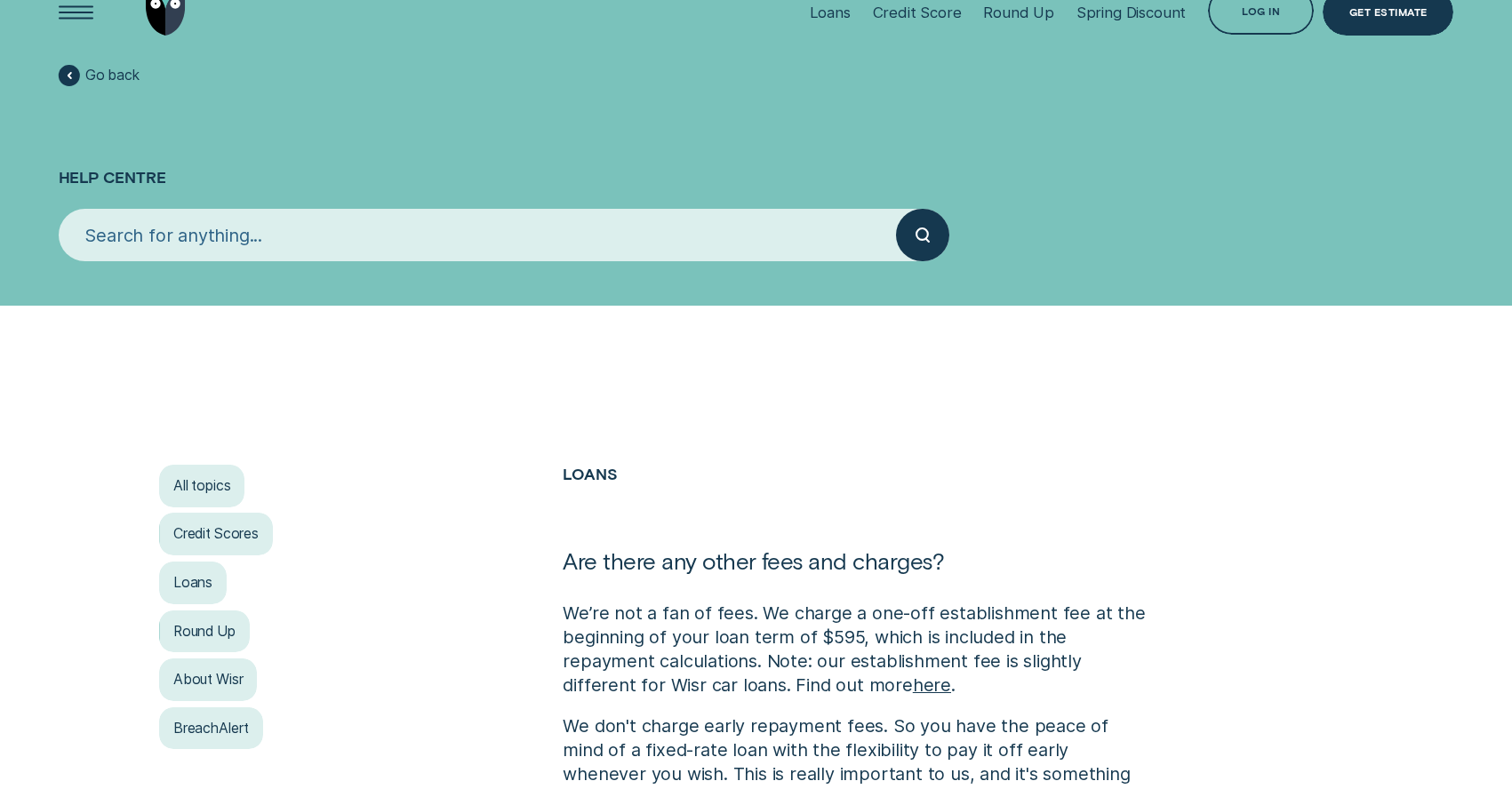
click at [364, 228] on input "search" at bounding box center [478, 236] width 838 height 53
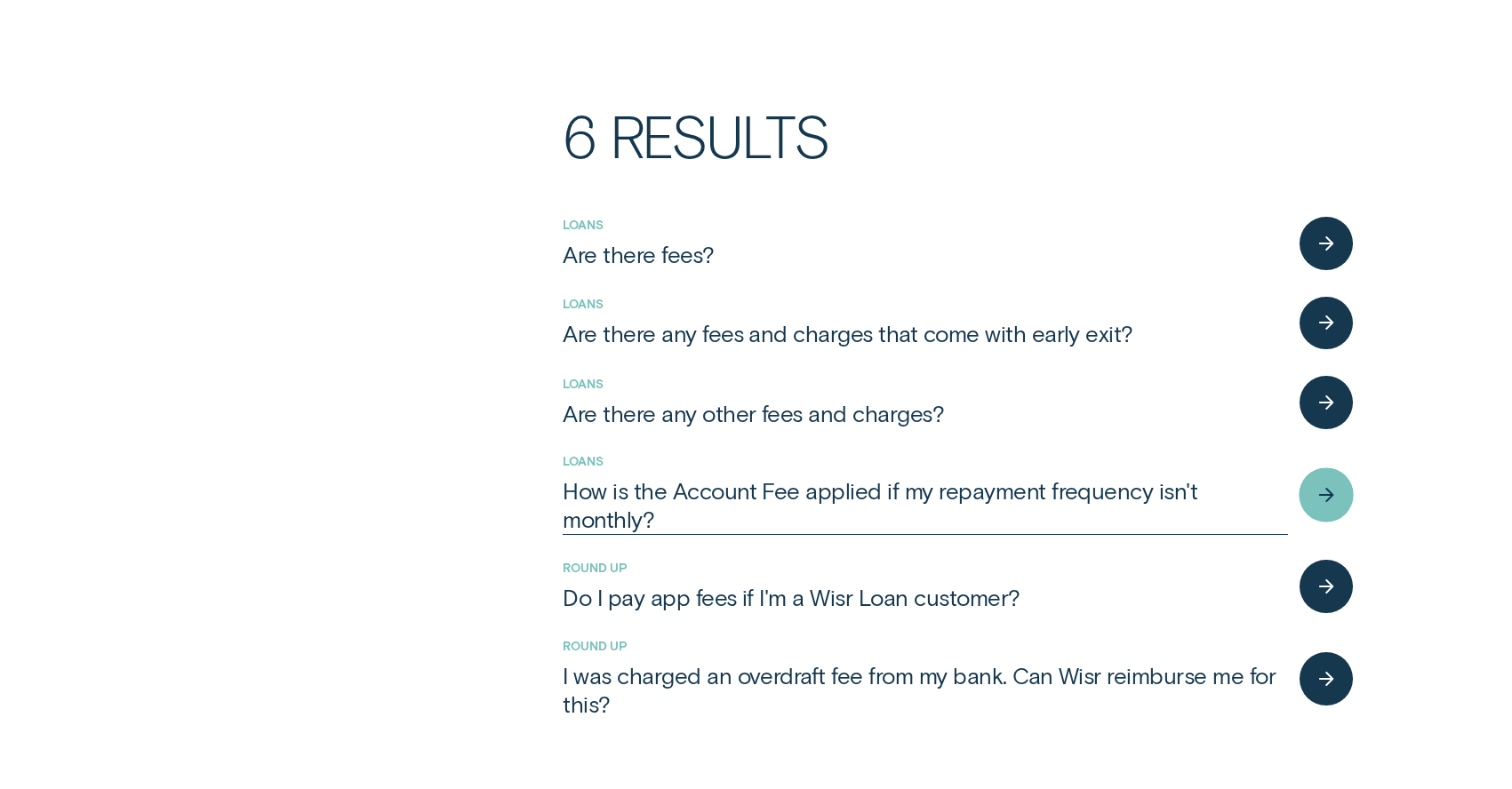
scroll to position [373, 0]
type input "fee"
click at [1331, 234] on div "button" at bounding box center [1326, 243] width 54 height 54
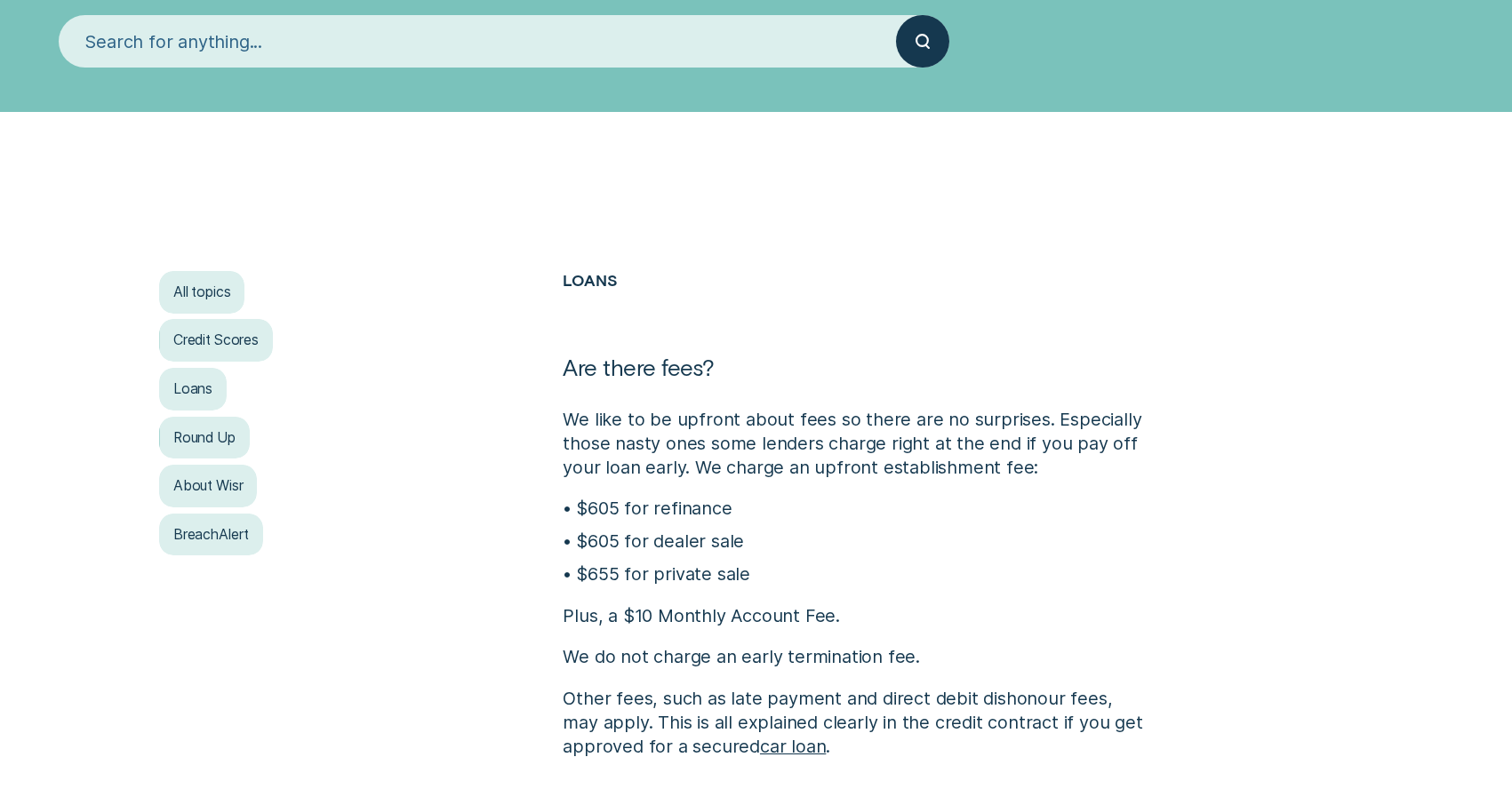
scroll to position [246, 0]
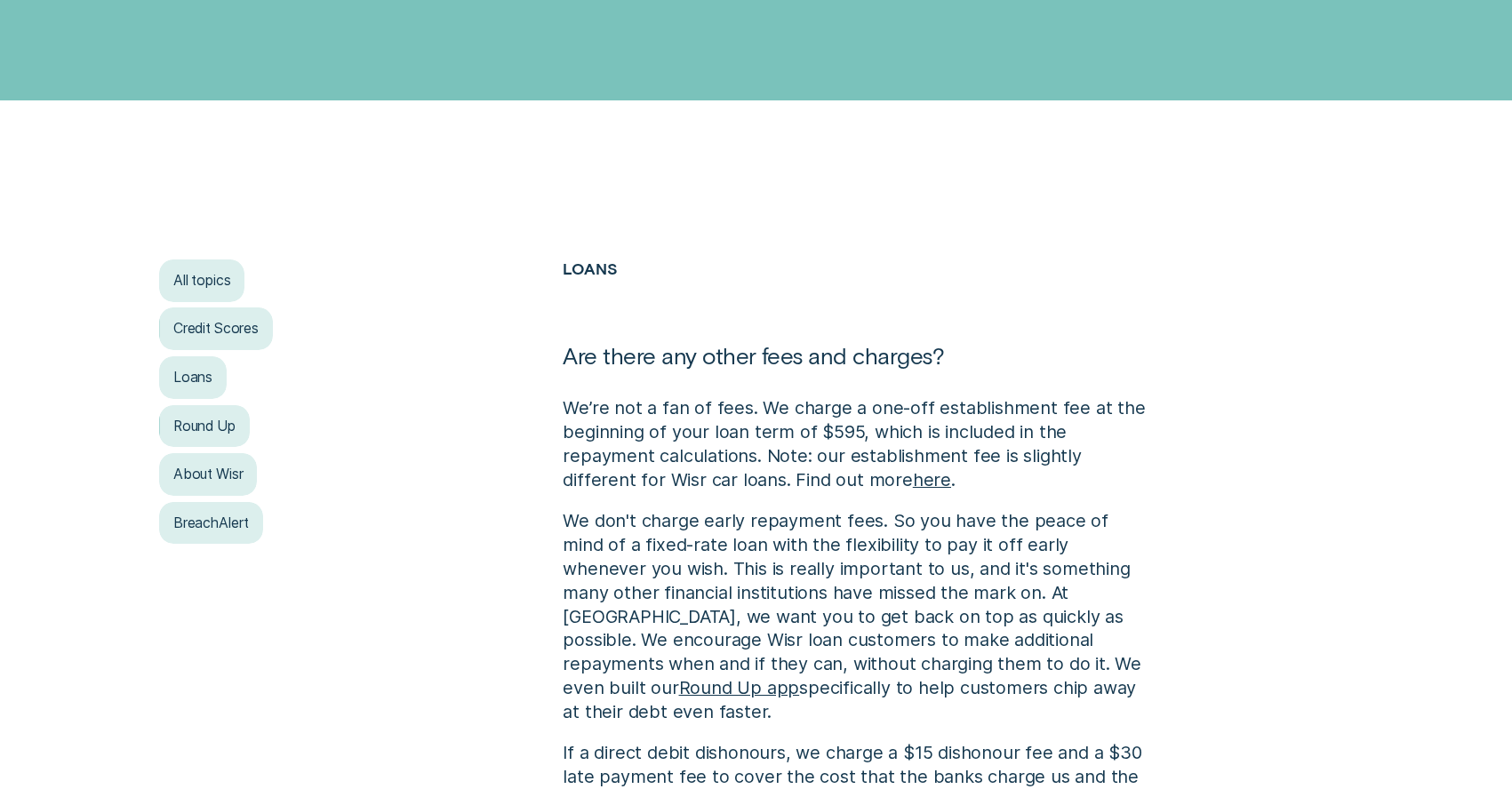
scroll to position [373, 0]
